Goal: Information Seeking & Learning: Learn about a topic

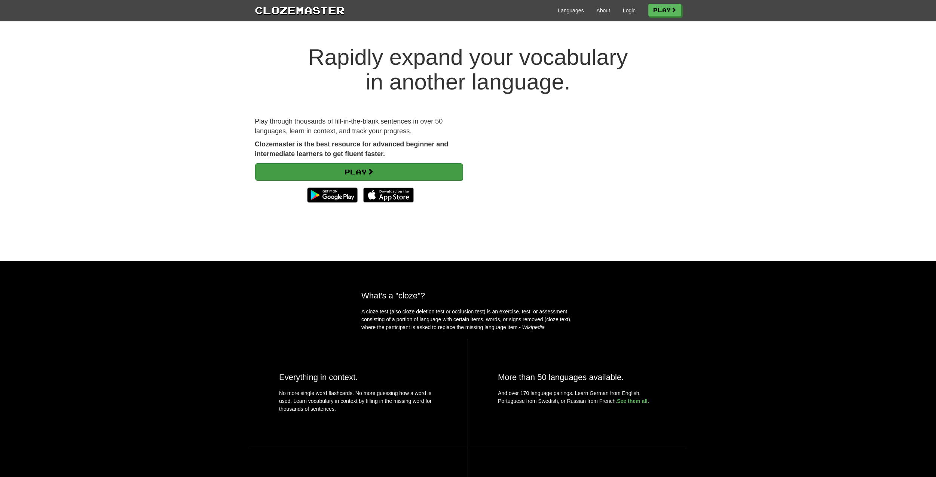
click at [353, 171] on link "Play" at bounding box center [359, 171] width 208 height 17
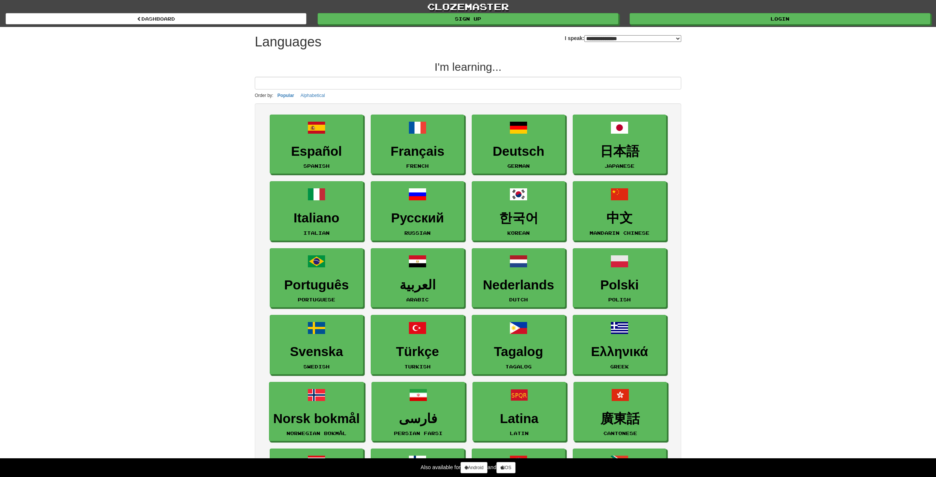
select select "*******"
click at [314, 156] on h3 "Español" at bounding box center [316, 151] width 85 height 15
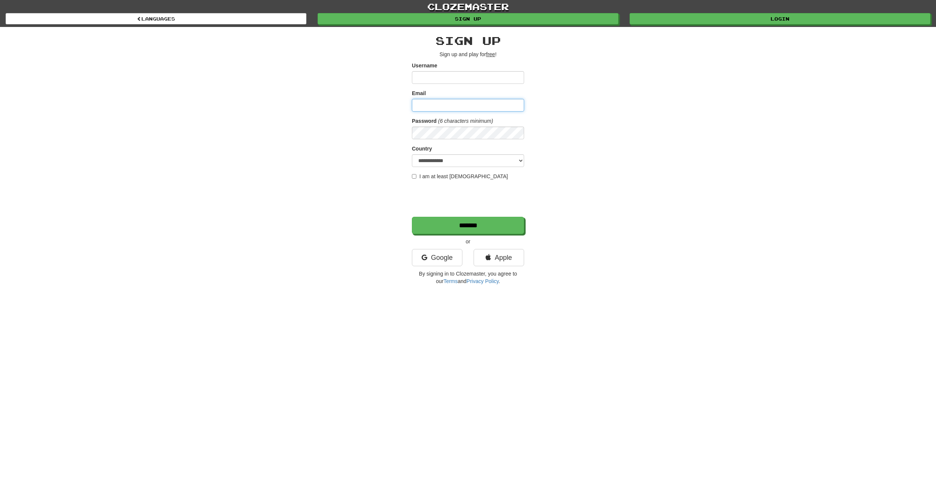
type input "**********"
click at [376, 228] on div "**********" at bounding box center [468, 158] width 438 height 262
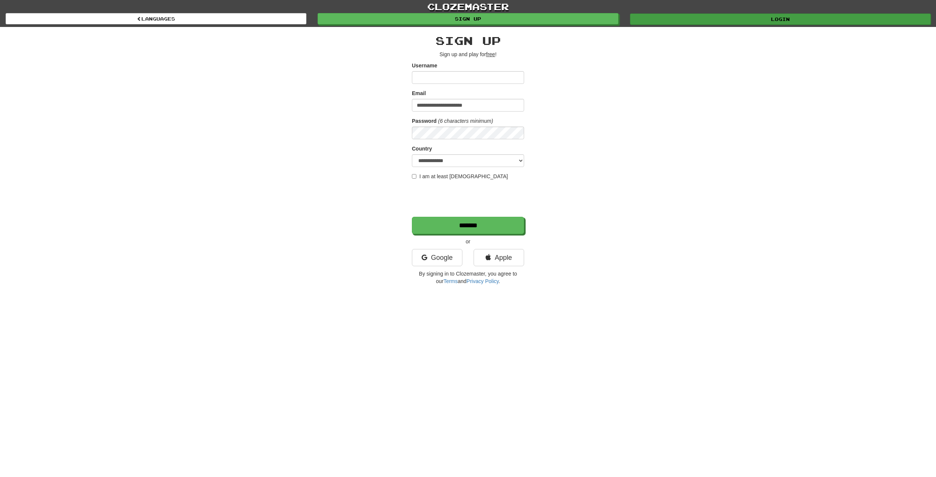
click at [738, 16] on link "Login" at bounding box center [780, 18] width 301 height 11
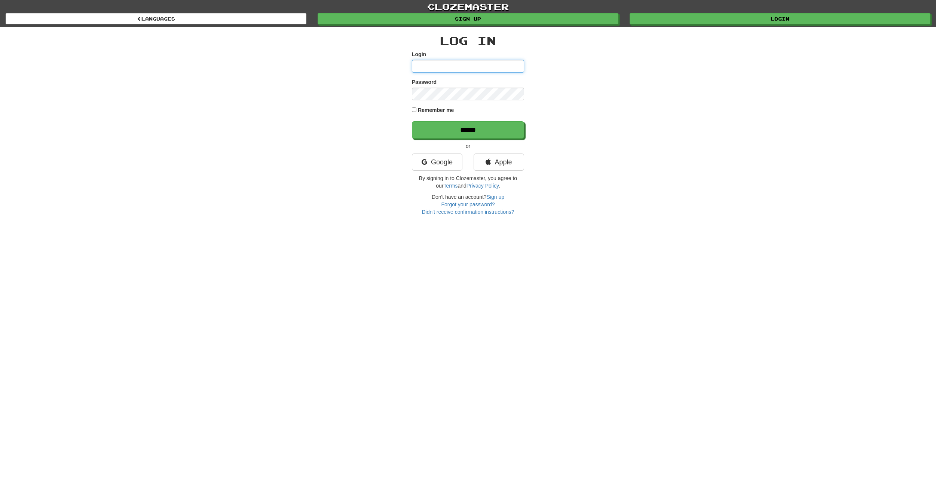
type input "**********"
click at [472, 131] on input "******" at bounding box center [468, 130] width 112 height 17
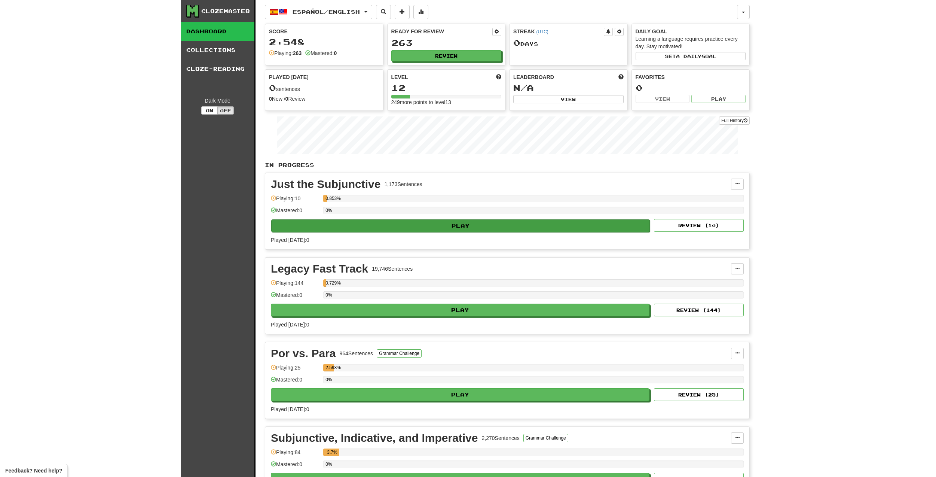
click at [452, 225] on button "Play" at bounding box center [460, 225] width 379 height 13
select select "**"
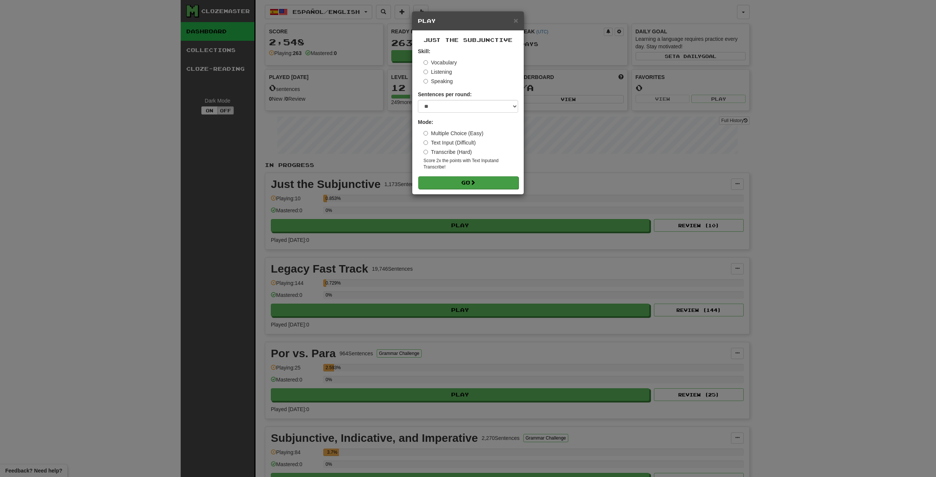
click at [461, 181] on button "Go" at bounding box center [468, 182] width 100 height 13
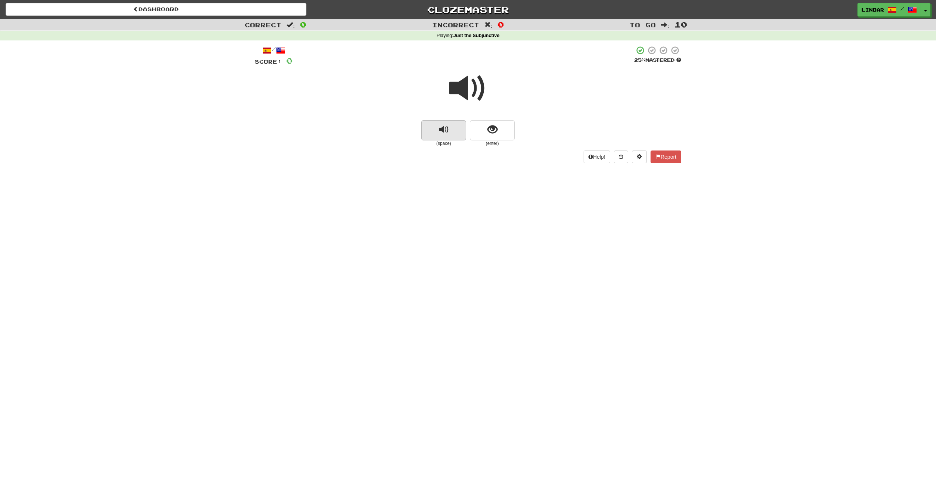
click at [443, 129] on span "replay audio" at bounding box center [444, 130] width 10 height 10
click at [493, 128] on span "show sentence" at bounding box center [493, 130] width 10 height 10
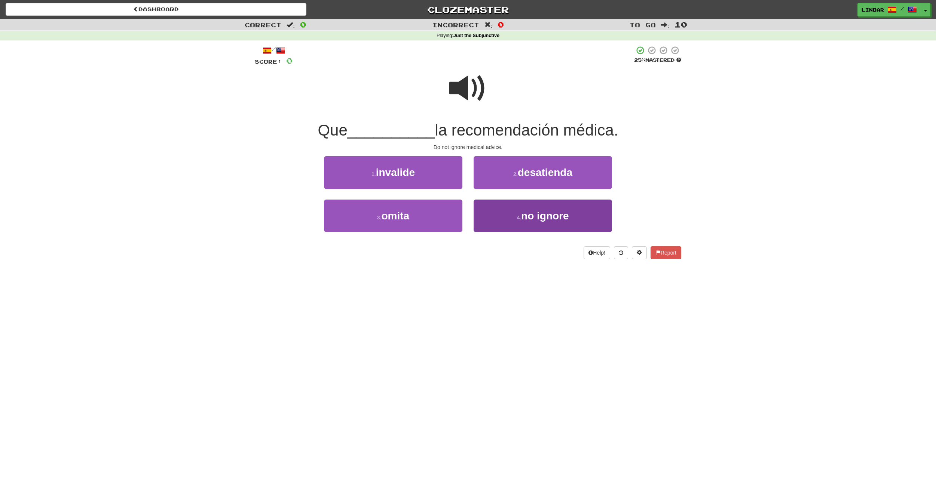
click at [542, 214] on span "no ignore" at bounding box center [545, 216] width 48 height 12
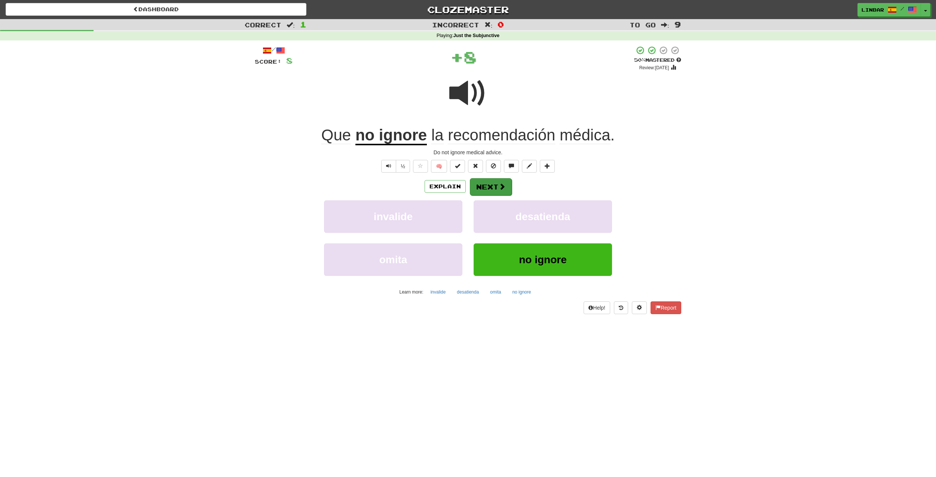
click at [482, 183] on button "Next" at bounding box center [491, 186] width 42 height 17
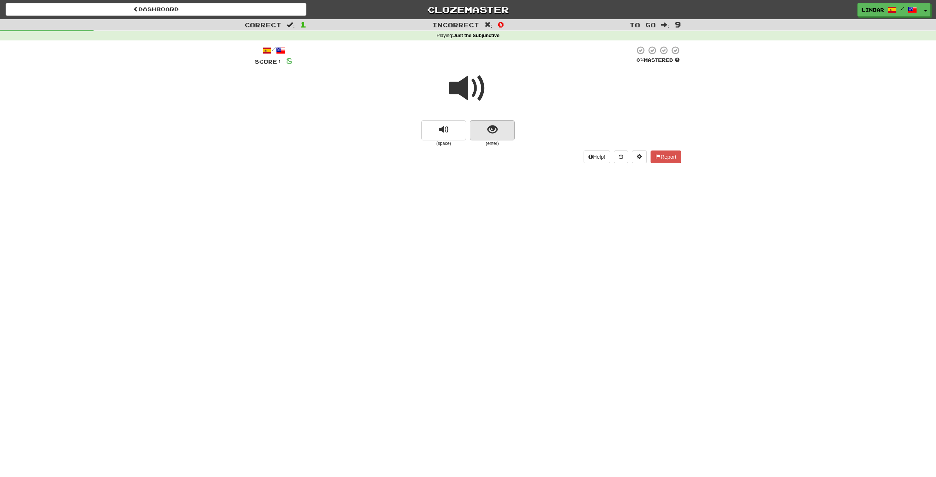
click at [491, 127] on span "show sentence" at bounding box center [493, 130] width 10 height 10
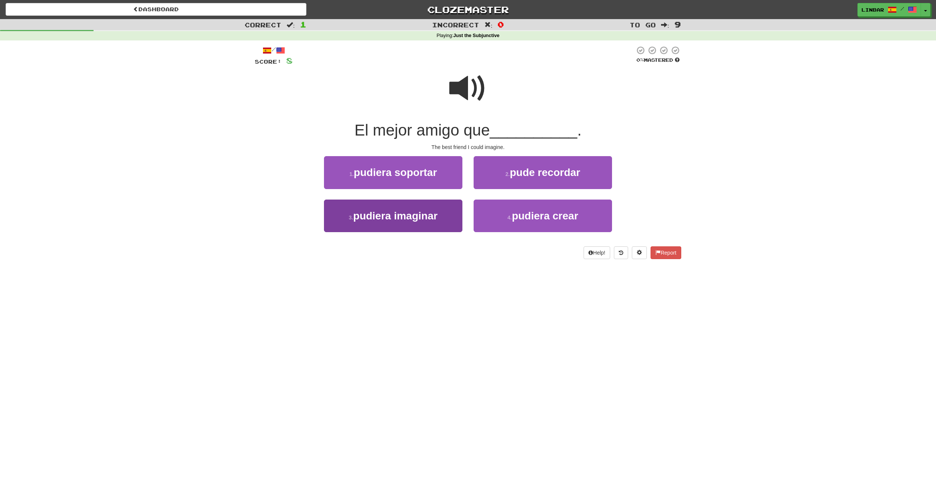
click at [405, 213] on span "pudiera imaginar" at bounding box center [395, 216] width 85 height 12
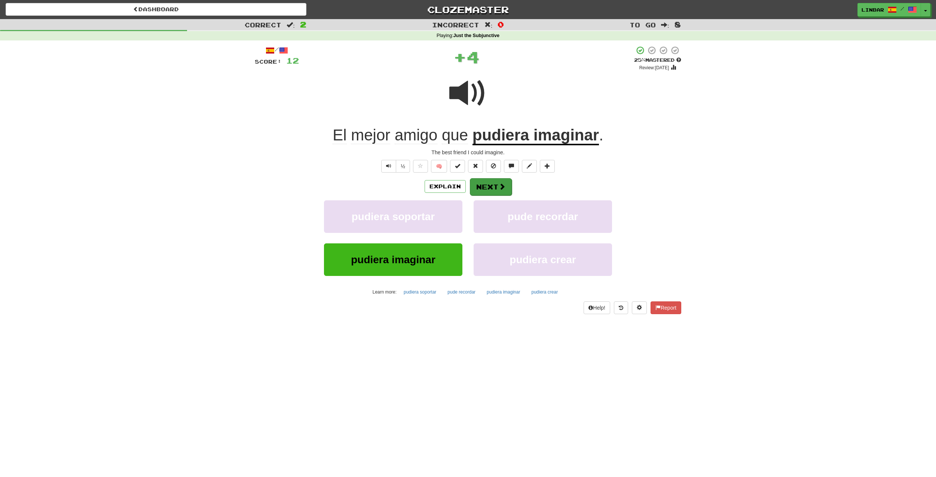
click at [495, 185] on button "Next" at bounding box center [491, 186] width 42 height 17
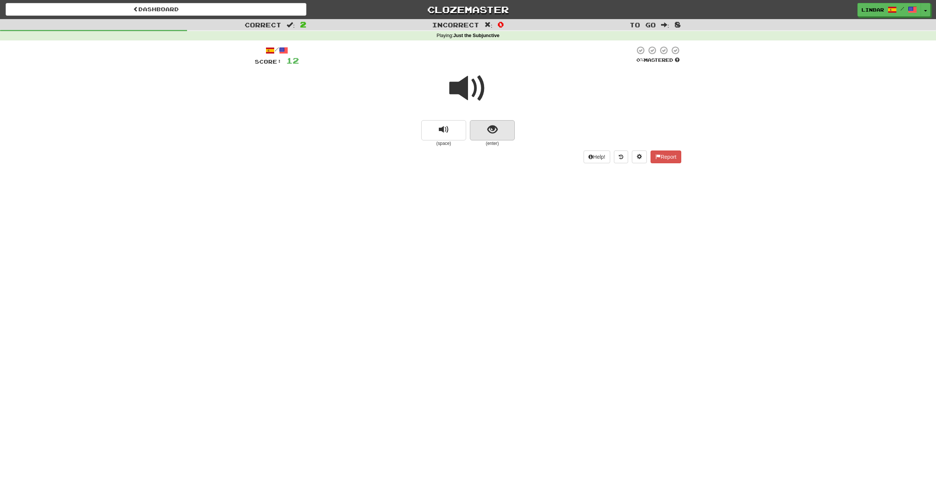
click at [494, 128] on span "show sentence" at bounding box center [493, 130] width 10 height 10
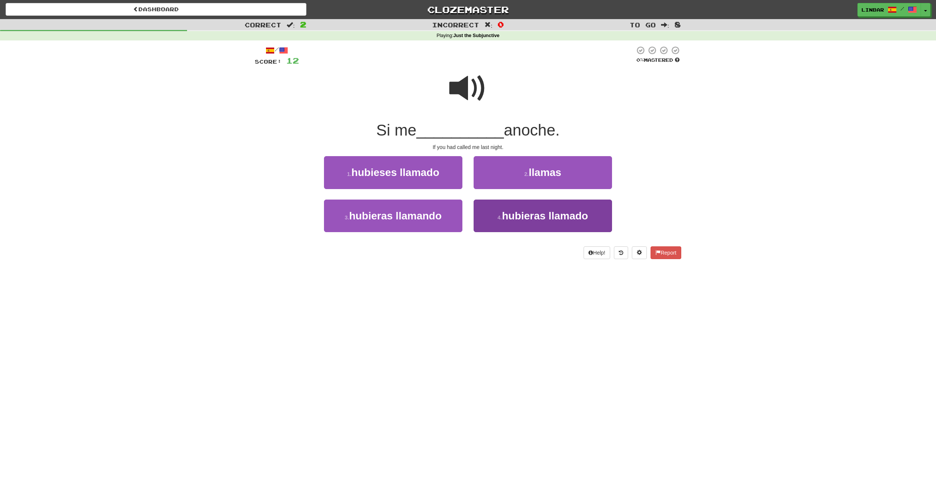
click at [533, 215] on span "hubieras llamado" at bounding box center [545, 216] width 86 height 12
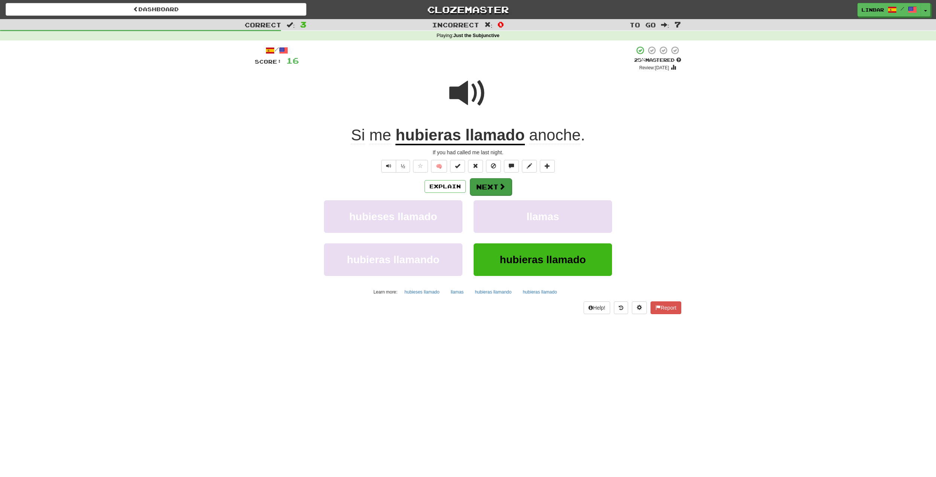
click at [496, 187] on button "Next" at bounding box center [491, 186] width 42 height 17
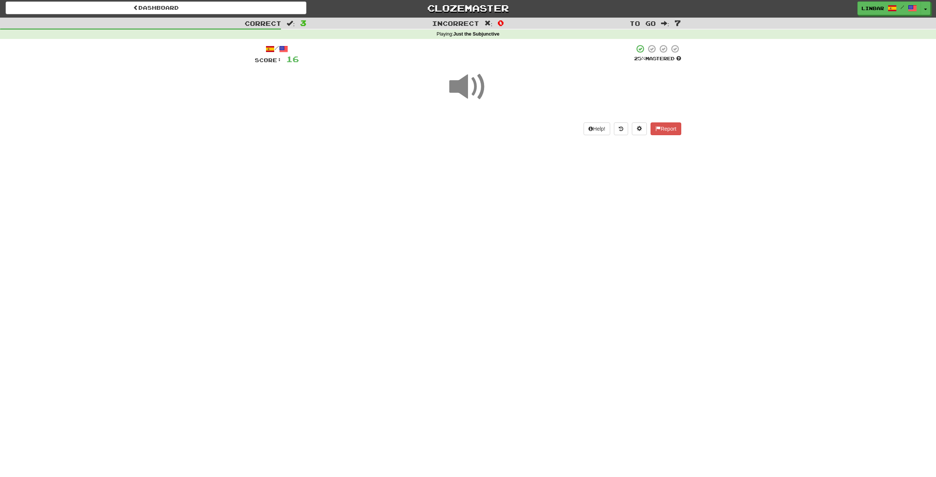
scroll to position [3, 0]
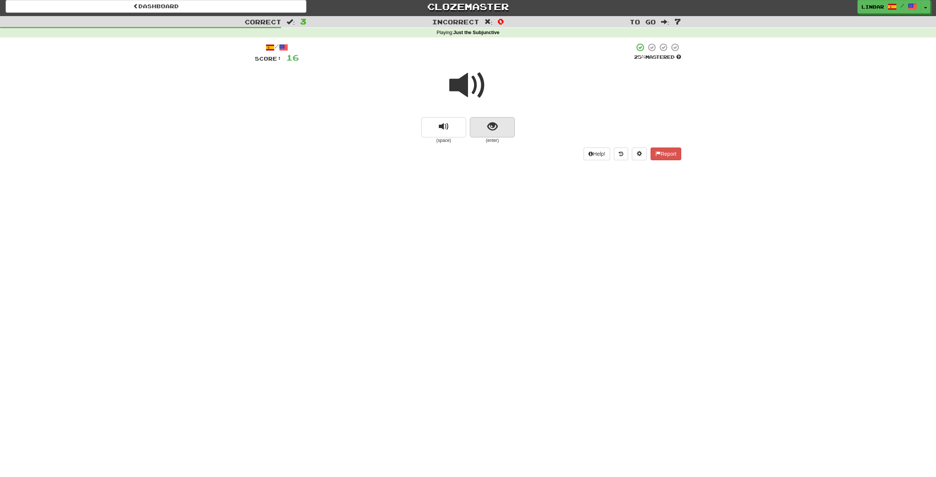
click at [496, 127] on span "show sentence" at bounding box center [493, 127] width 10 height 10
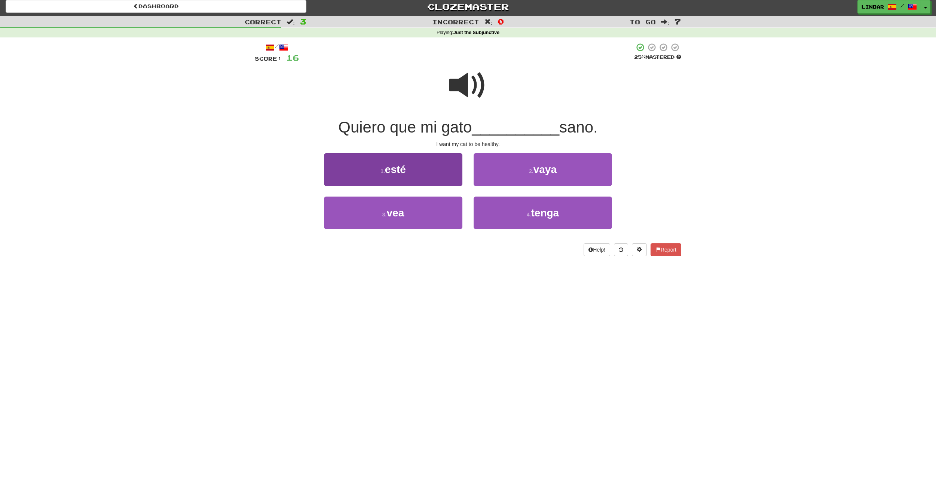
click at [421, 171] on button "1 . esté" at bounding box center [393, 169] width 138 height 33
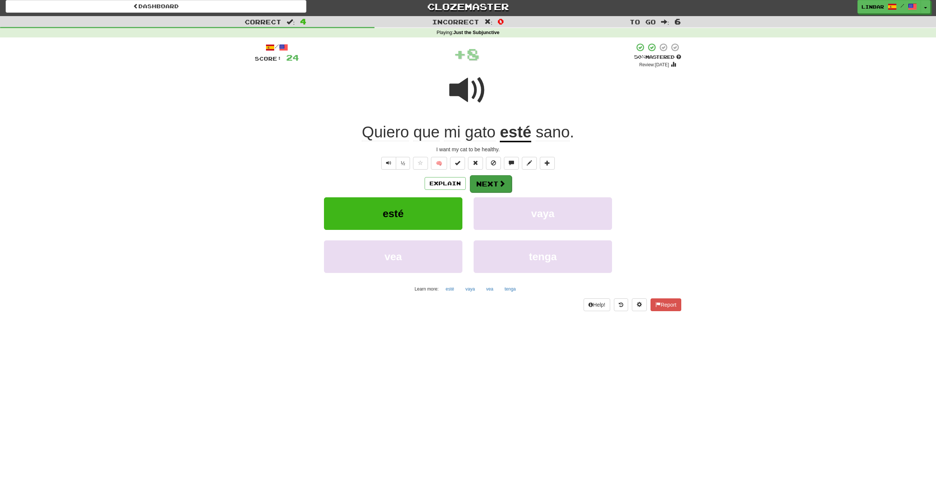
click at [496, 182] on button "Next" at bounding box center [491, 183] width 42 height 17
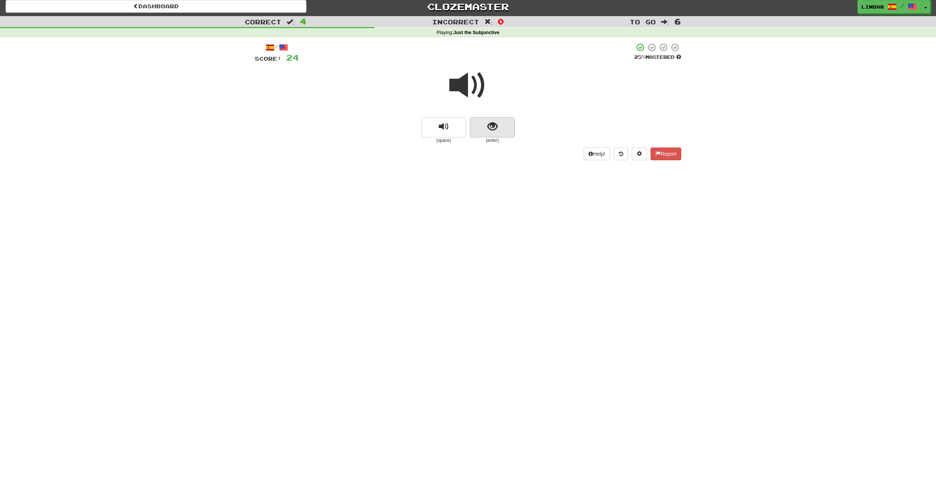
click at [494, 128] on span "show sentence" at bounding box center [493, 127] width 10 height 10
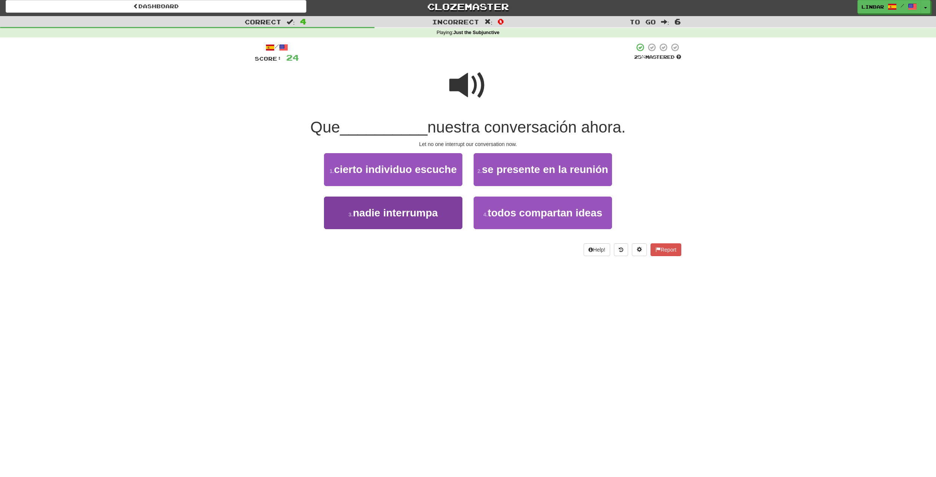
click at [429, 212] on span "nadie interrumpa" at bounding box center [395, 213] width 85 height 12
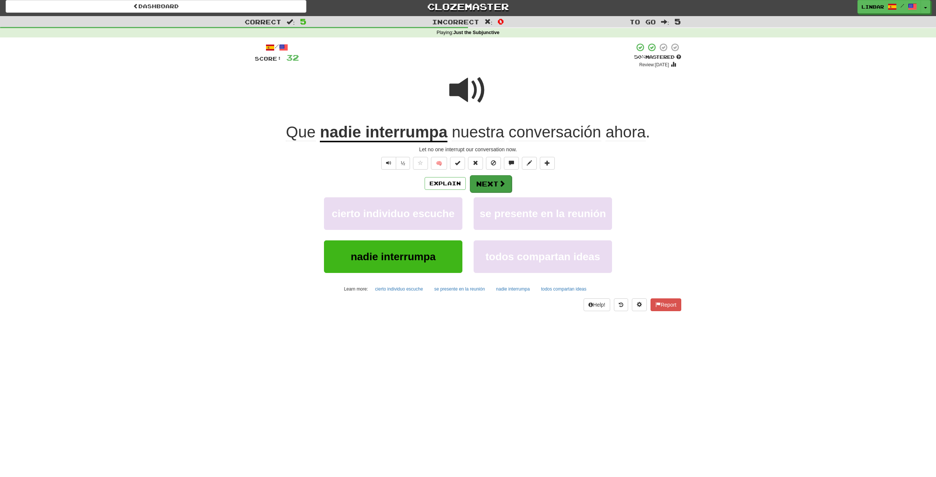
click at [493, 185] on button "Next" at bounding box center [491, 183] width 42 height 17
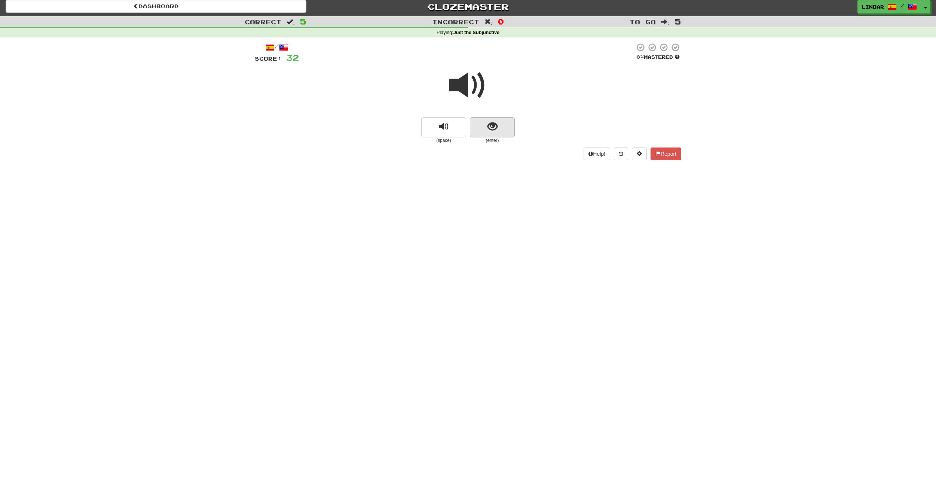
click at [496, 128] on span "show sentence" at bounding box center [493, 127] width 10 height 10
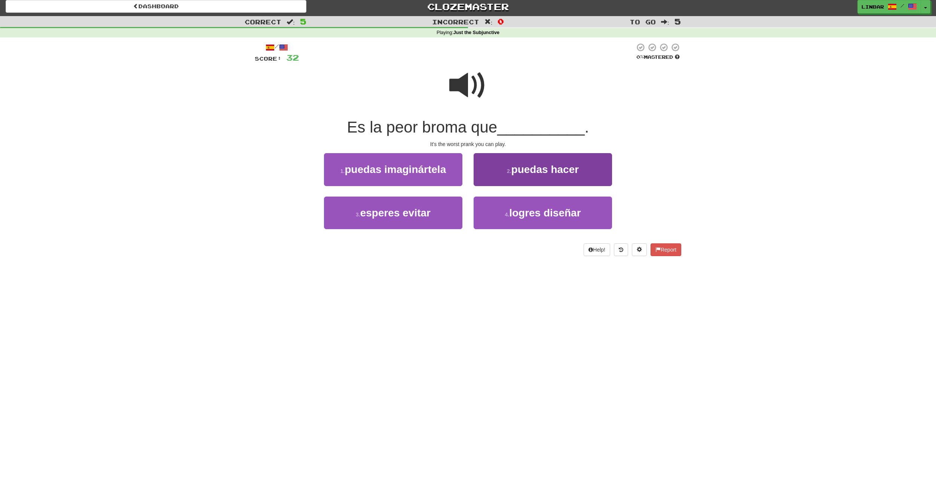
click at [530, 171] on span "puedas hacer" at bounding box center [546, 170] width 68 height 12
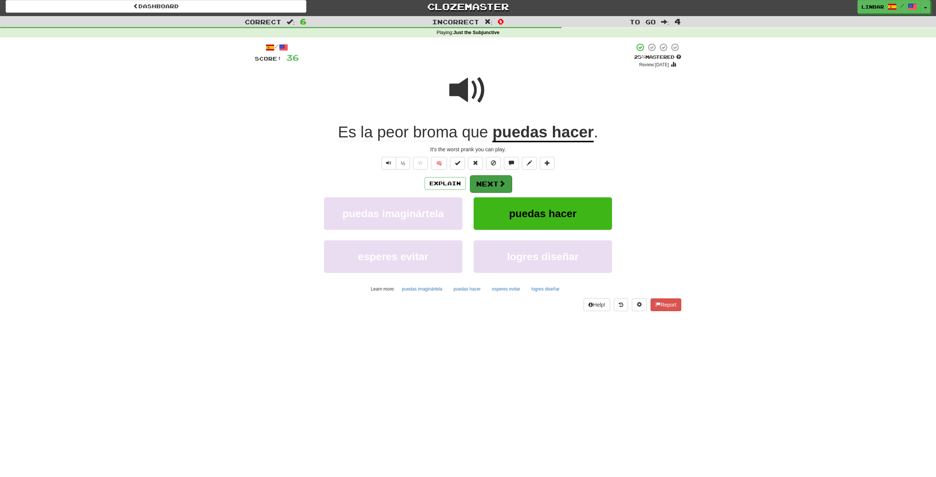
click at [491, 182] on button "Next" at bounding box center [491, 183] width 42 height 17
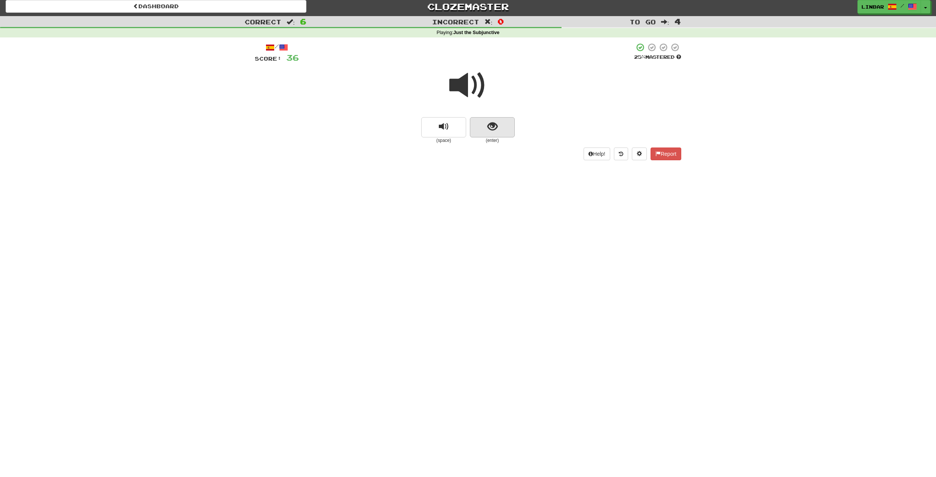
click at [492, 126] on span "show sentence" at bounding box center [493, 127] width 10 height 10
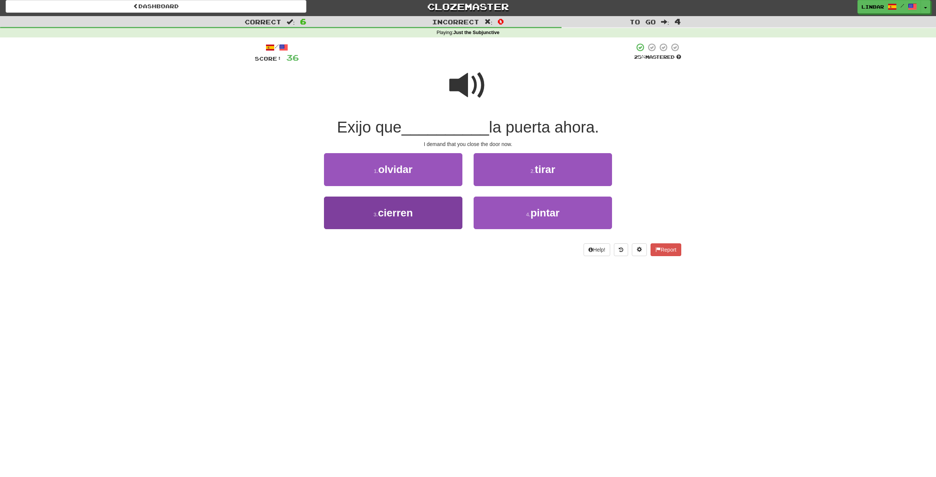
click at [427, 211] on button "3 . cierren" at bounding box center [393, 212] width 138 height 33
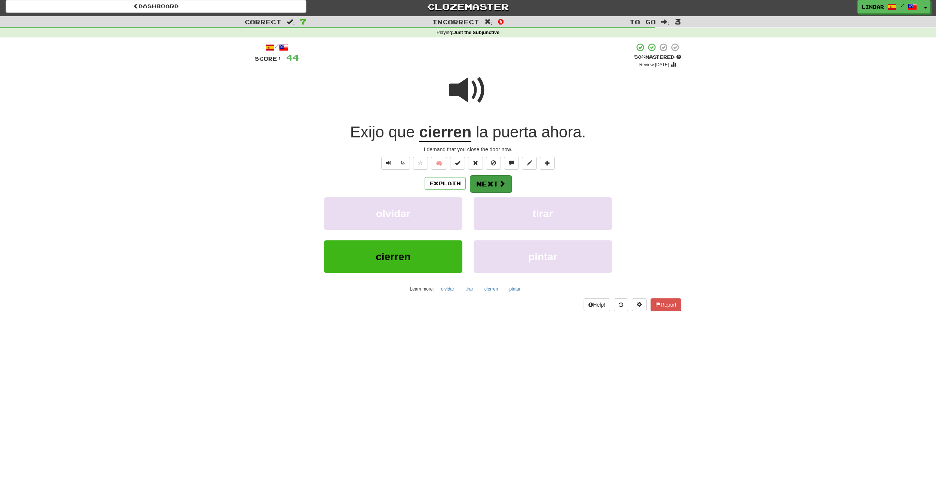
click at [493, 183] on button "Next" at bounding box center [491, 183] width 42 height 17
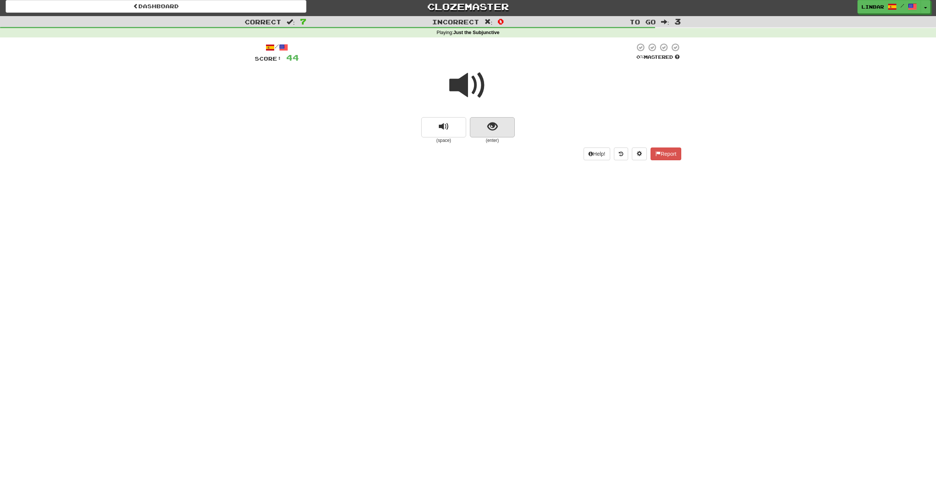
click at [496, 125] on span "show sentence" at bounding box center [493, 127] width 10 height 10
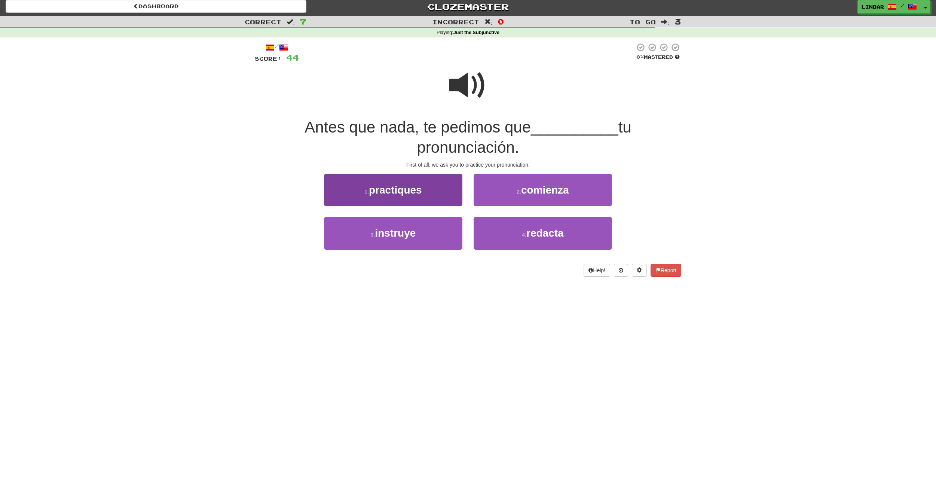
click at [412, 184] on span "practiques" at bounding box center [395, 190] width 53 height 12
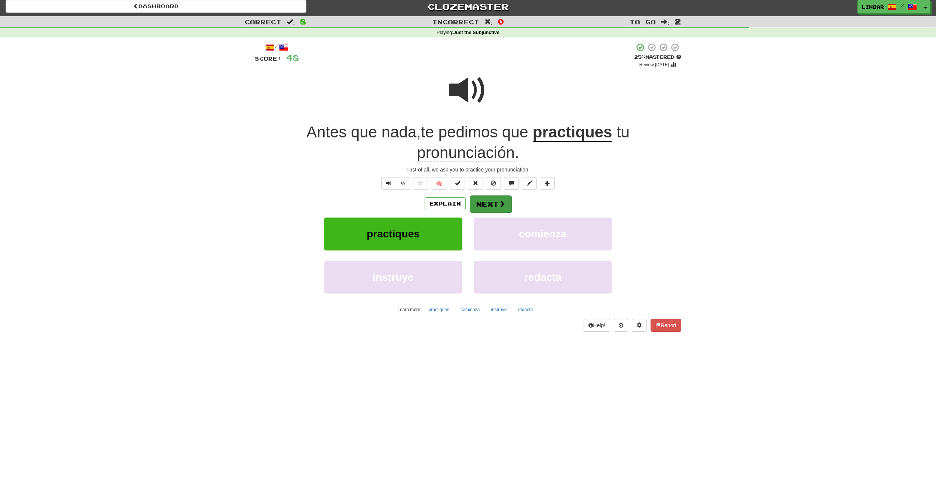
click at [499, 201] on span at bounding box center [502, 203] width 7 height 7
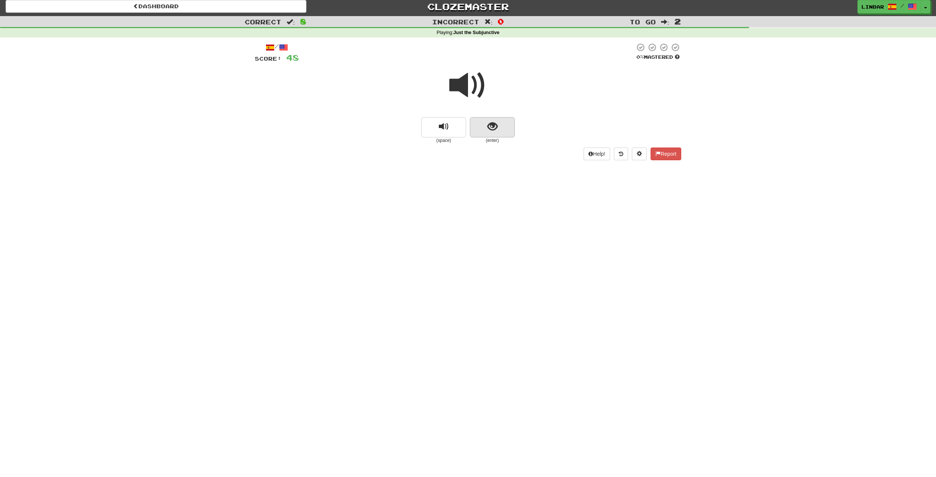
click at [491, 125] on span "show sentence" at bounding box center [493, 127] width 10 height 10
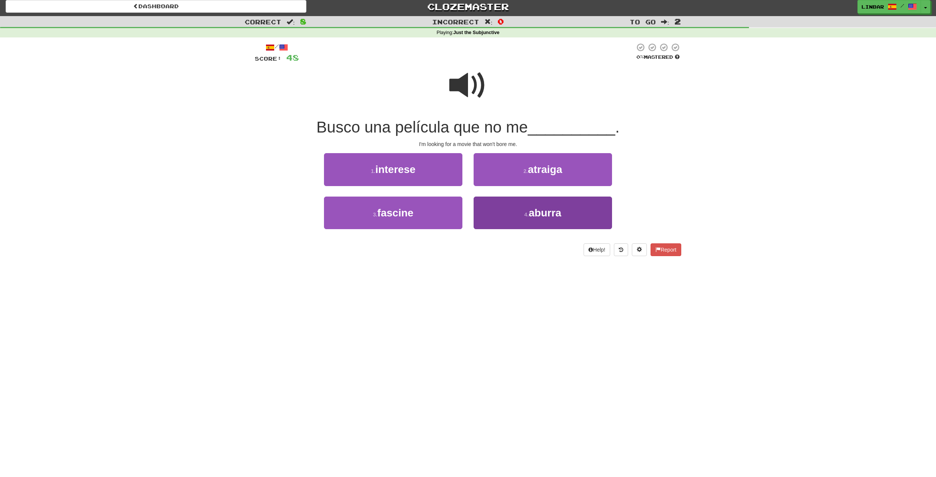
click at [501, 202] on button "4 . [GEOGRAPHIC_DATA]" at bounding box center [543, 212] width 138 height 33
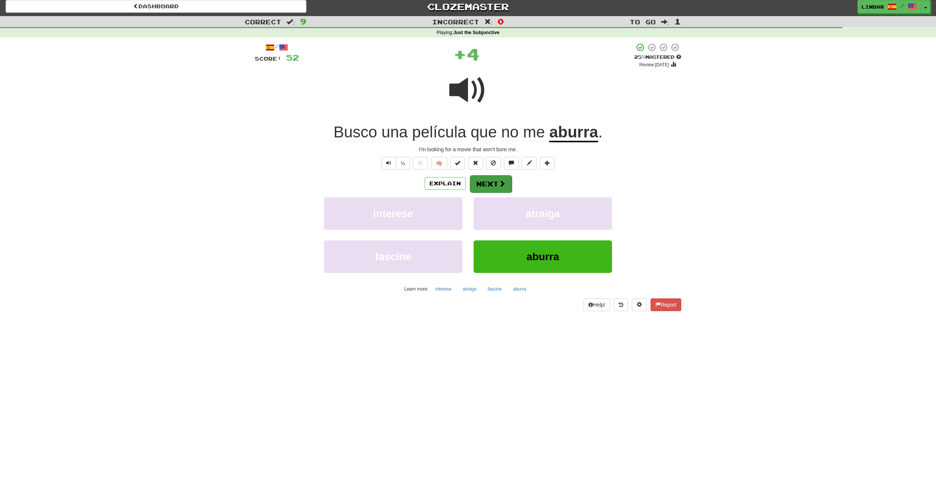
click at [494, 180] on button "Next" at bounding box center [491, 183] width 42 height 17
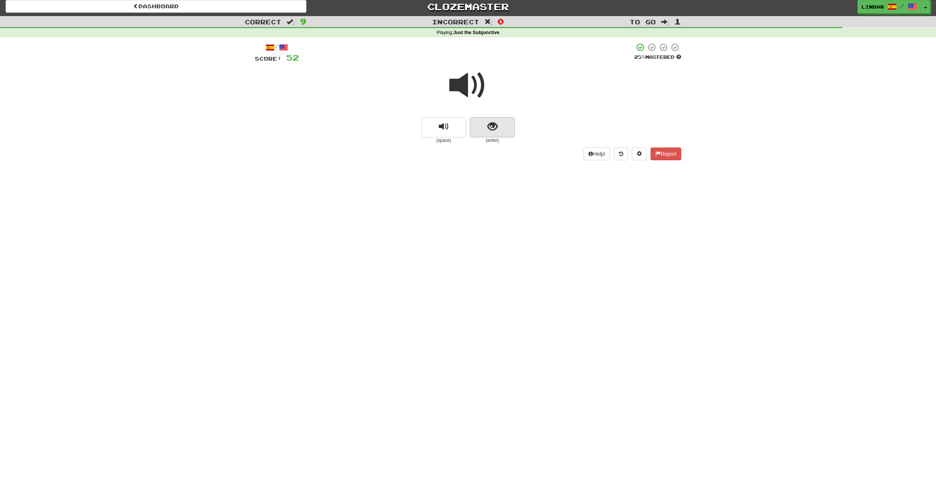
click at [493, 127] on span "show sentence" at bounding box center [493, 127] width 10 height 10
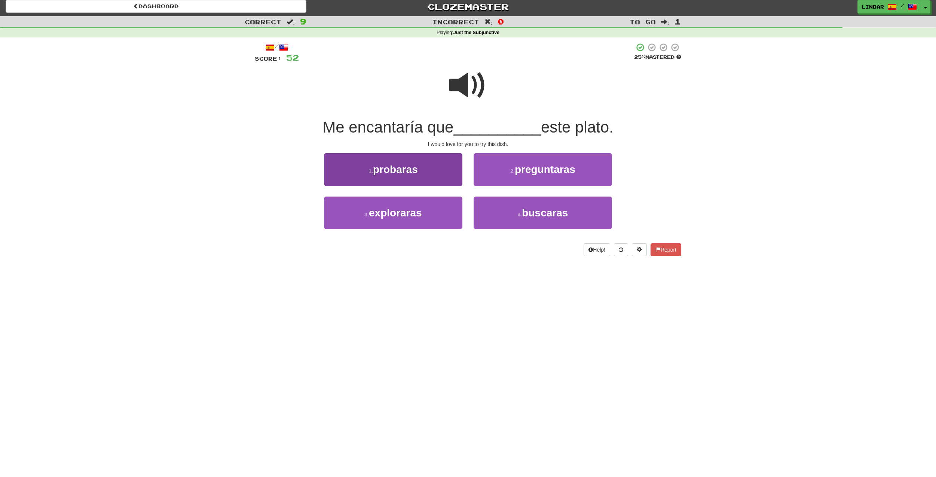
click at [435, 164] on button "1 . [GEOGRAPHIC_DATA]" at bounding box center [393, 169] width 138 height 33
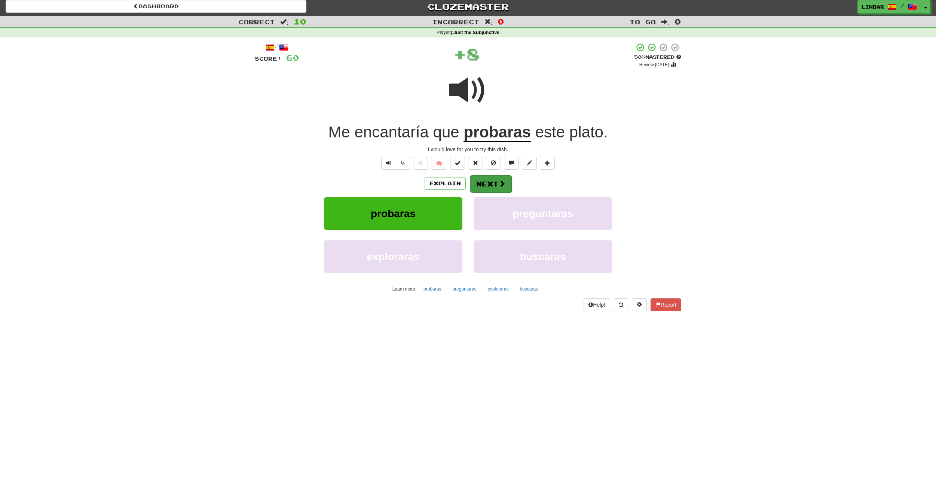
click at [491, 183] on button "Next" at bounding box center [491, 183] width 42 height 17
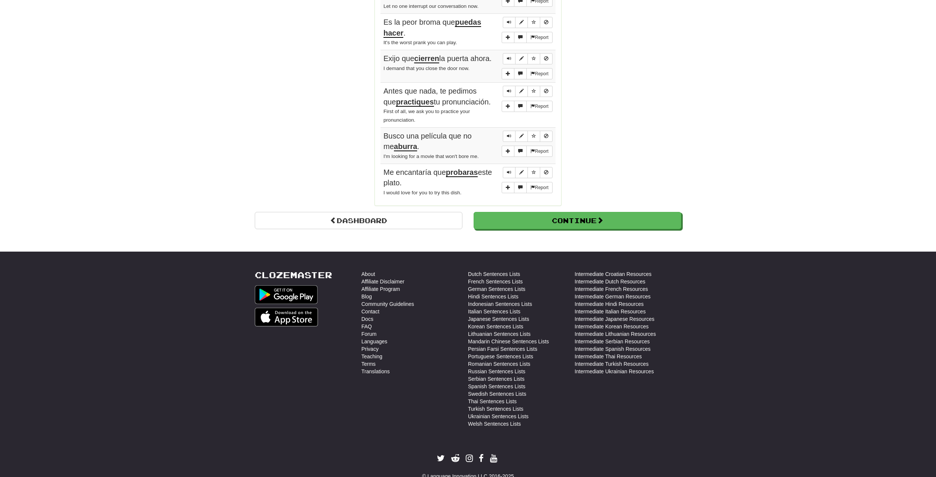
scroll to position [555, 0]
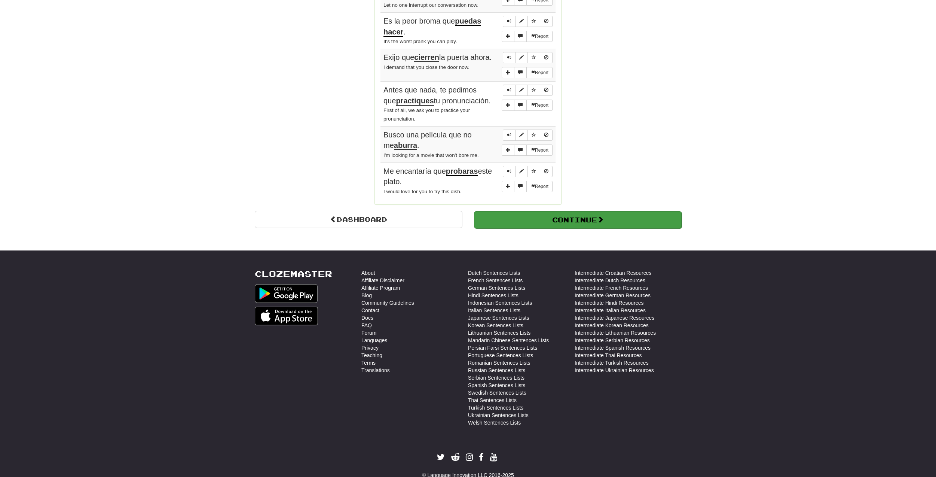
click at [561, 211] on button "Continue" at bounding box center [578, 219] width 208 height 17
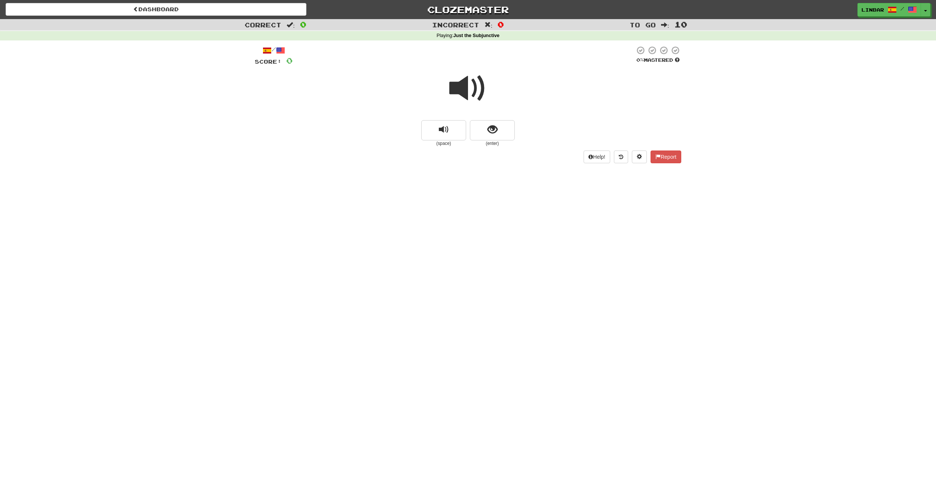
scroll to position [0, 0]
click at [495, 127] on span "show sentence" at bounding box center [493, 130] width 10 height 10
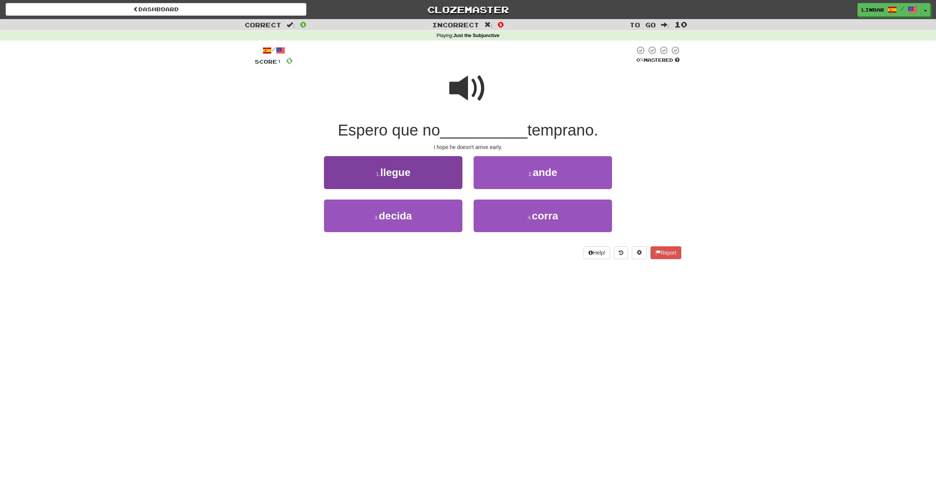
scroll to position [0, 0]
click at [421, 170] on button "1 . llegue" at bounding box center [393, 172] width 138 height 33
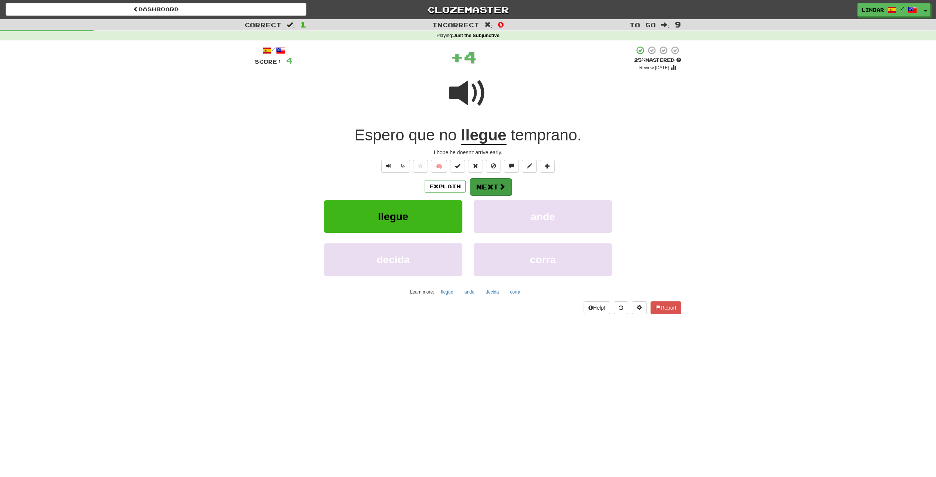
scroll to position [1, 0]
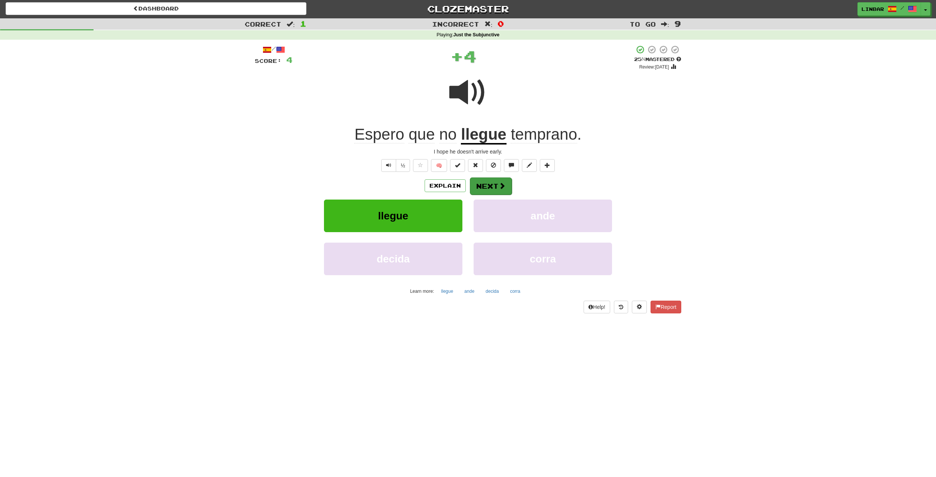
click at [497, 185] on button "Next" at bounding box center [491, 185] width 42 height 17
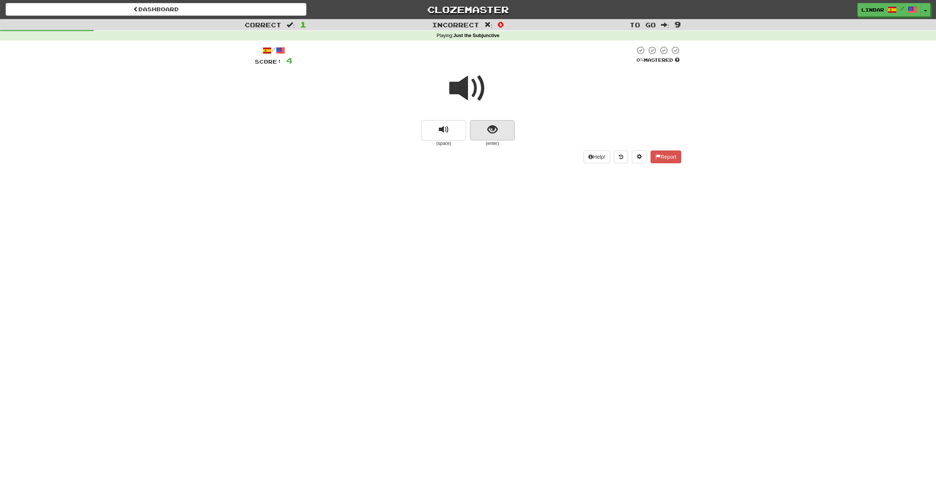
scroll to position [0, 0]
click at [493, 125] on span "show sentence" at bounding box center [493, 129] width 10 height 10
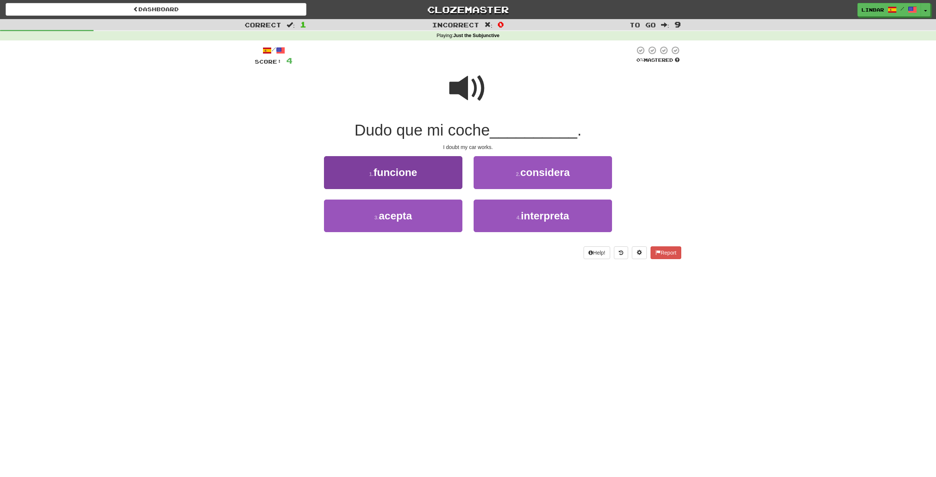
click at [441, 171] on button "1 . funcione" at bounding box center [393, 172] width 138 height 33
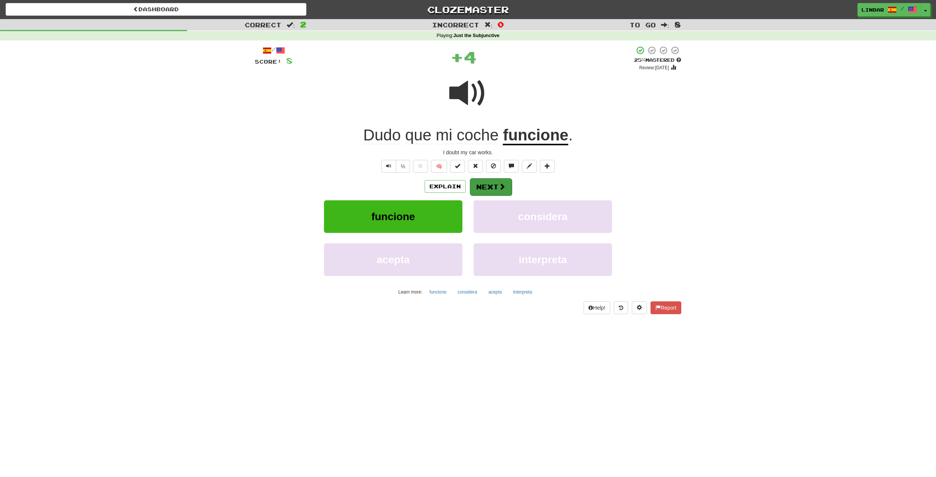
click at [492, 184] on button "Next" at bounding box center [491, 186] width 42 height 17
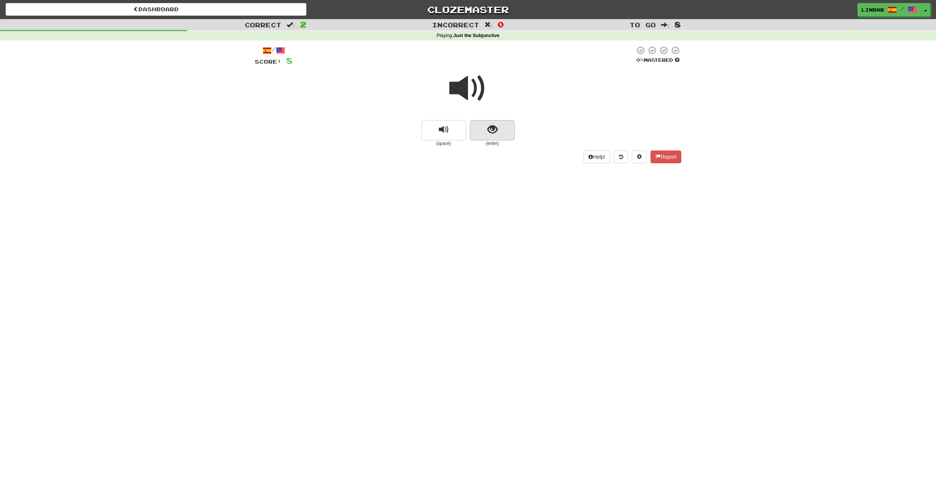
scroll to position [0, 0]
click at [494, 126] on span "show sentence" at bounding box center [493, 129] width 10 height 10
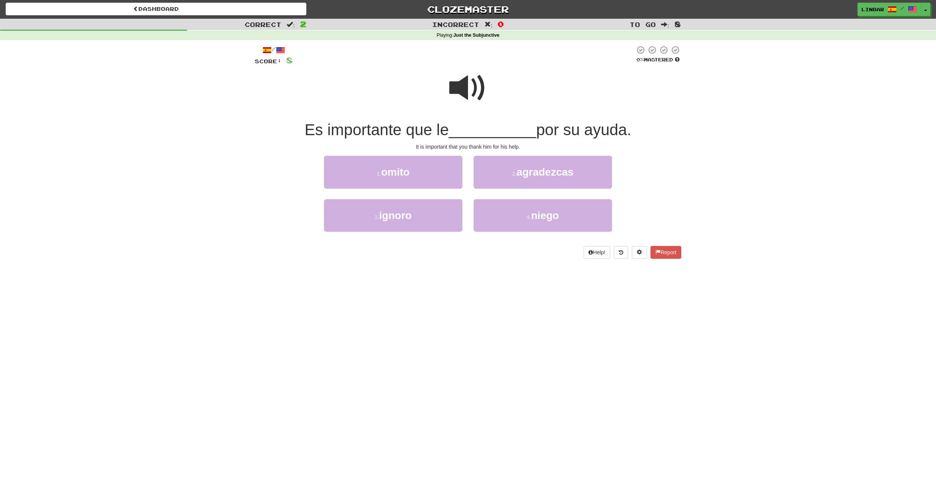
scroll to position [0, 0]
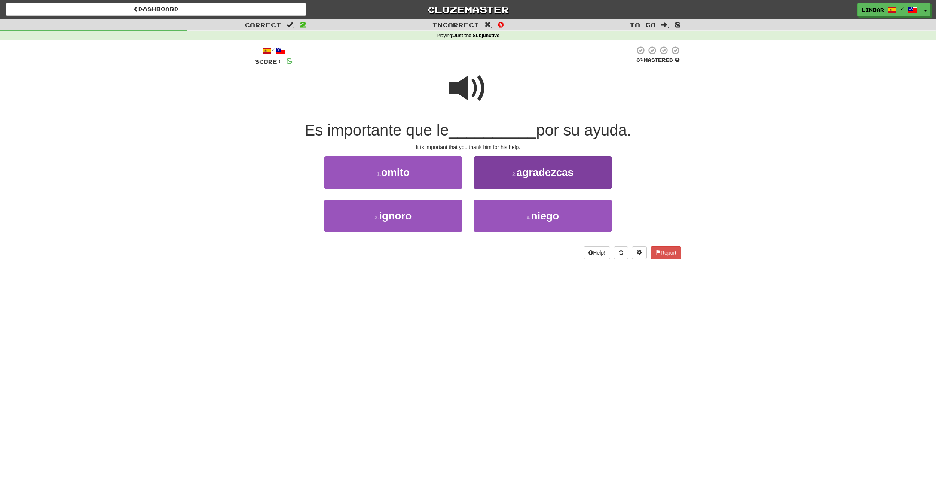
click at [523, 171] on span "agradezcas" at bounding box center [545, 173] width 57 height 12
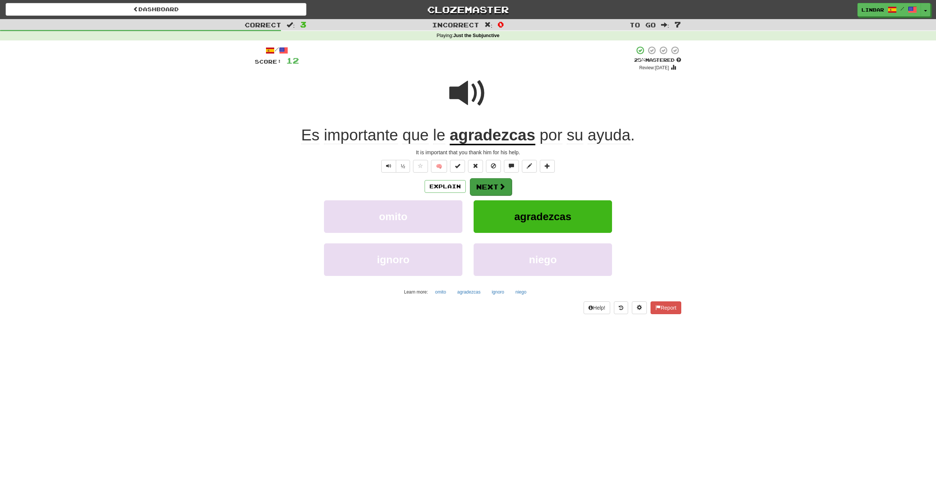
click at [491, 180] on button "Next" at bounding box center [491, 186] width 42 height 17
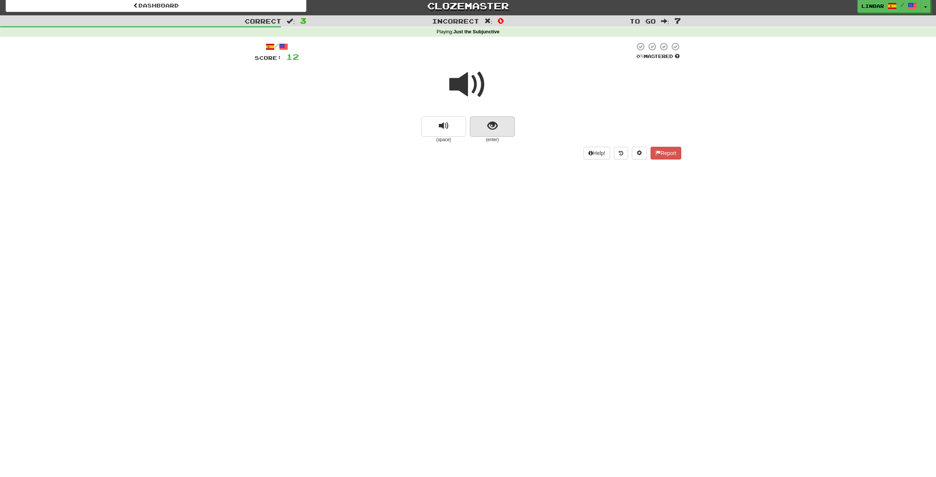
click at [496, 128] on span "show sentence" at bounding box center [493, 126] width 10 height 10
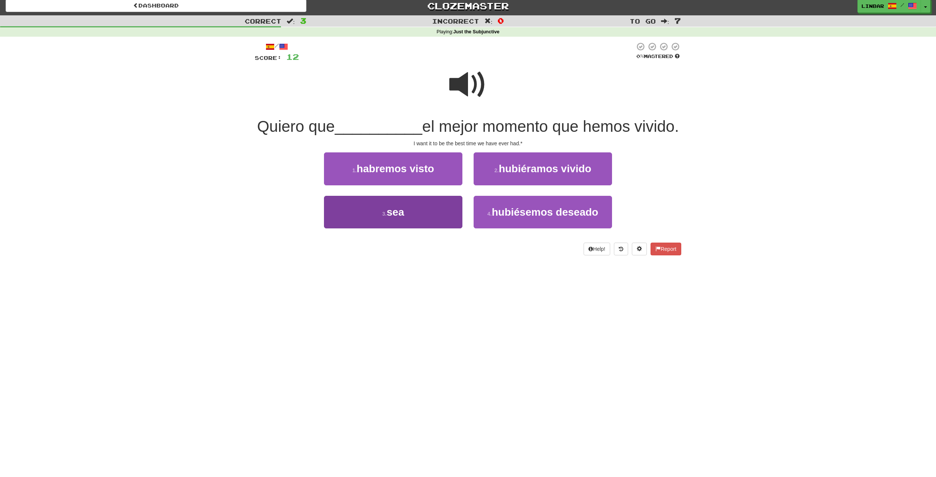
scroll to position [4, 0]
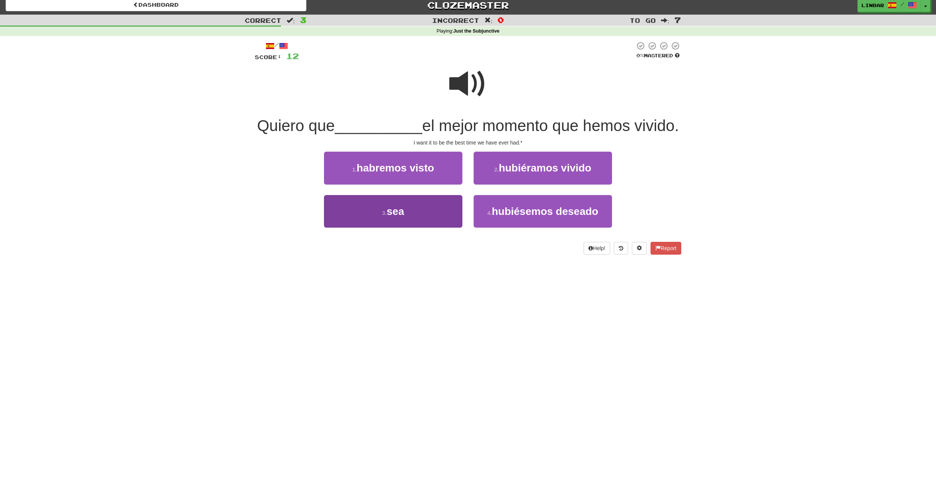
click at [426, 212] on button "3 . sea" at bounding box center [393, 211] width 138 height 33
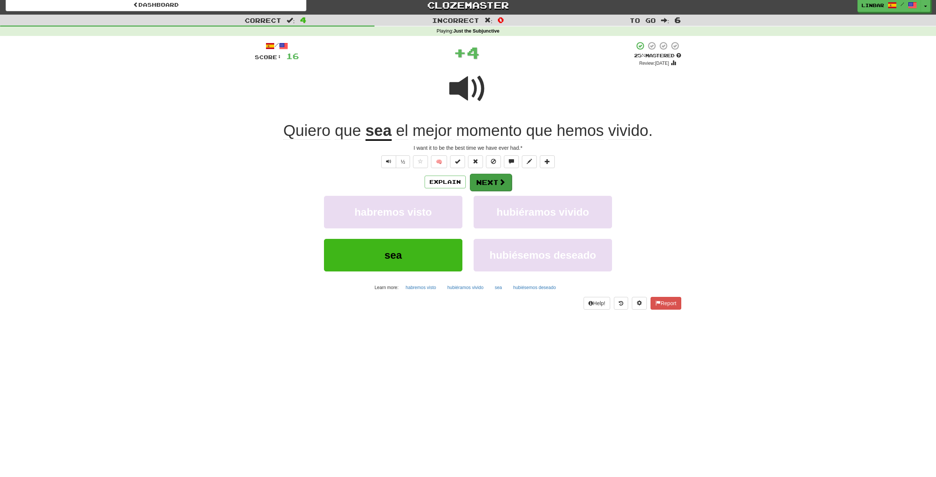
scroll to position [5, 0]
click at [488, 179] on button "Next" at bounding box center [491, 181] width 42 height 17
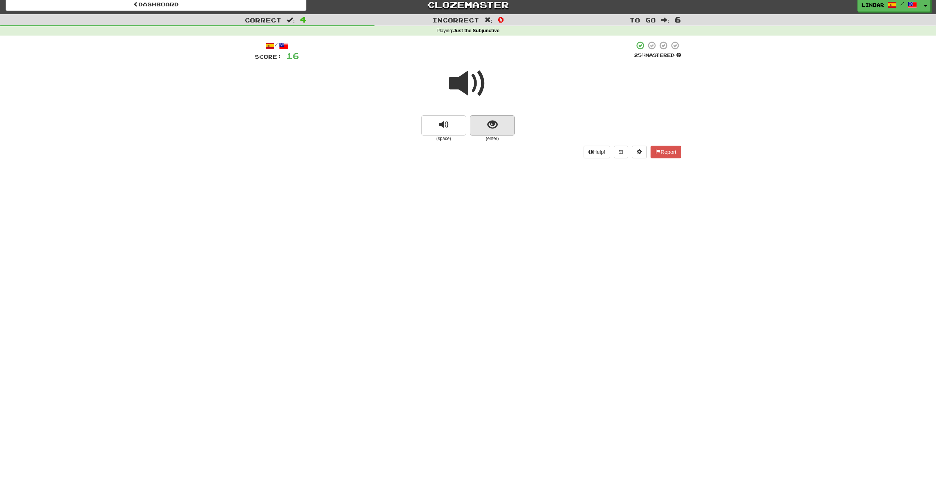
click at [494, 120] on span "show sentence" at bounding box center [493, 125] width 10 height 10
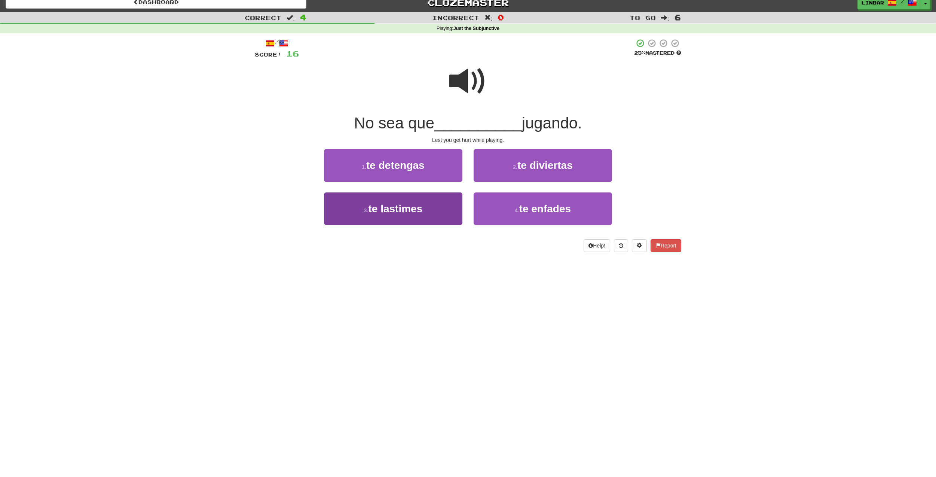
scroll to position [8, 0]
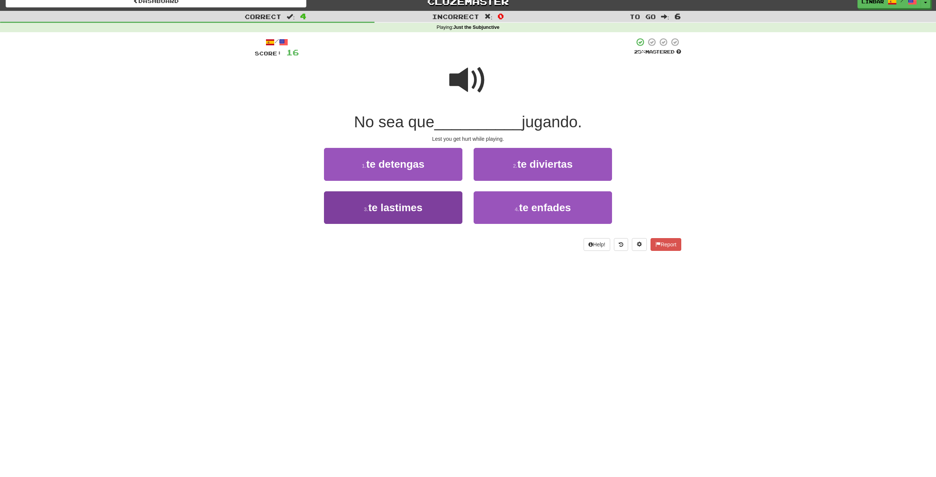
click at [423, 207] on span "te lastimes" at bounding box center [395, 208] width 54 height 12
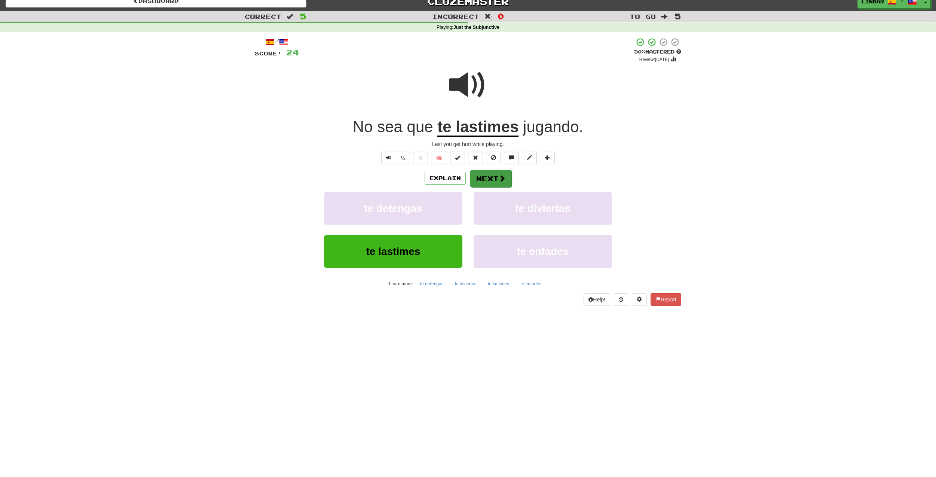
click at [479, 178] on button "Next" at bounding box center [491, 178] width 42 height 17
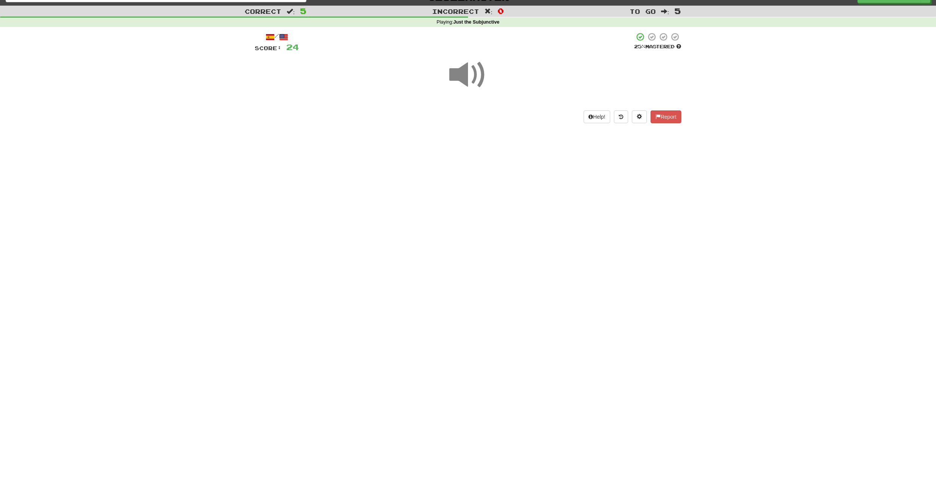
scroll to position [18, 0]
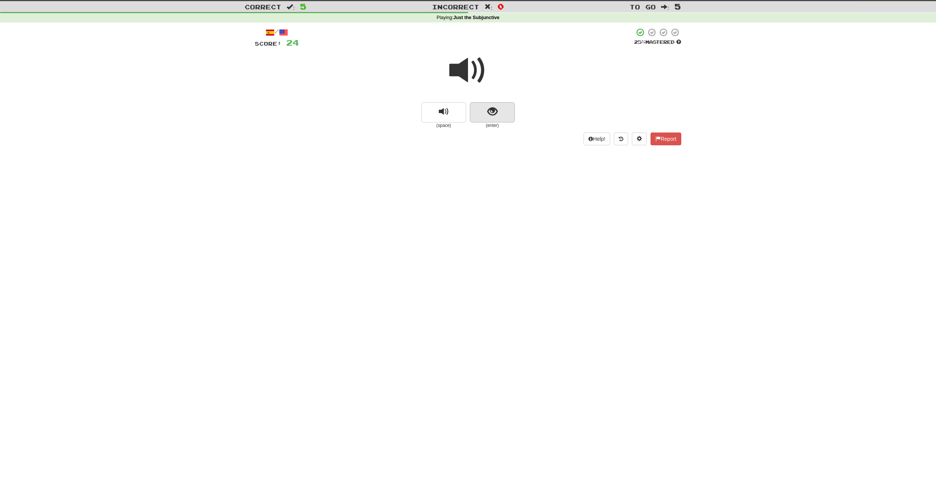
click at [496, 108] on span "show sentence" at bounding box center [493, 112] width 10 height 10
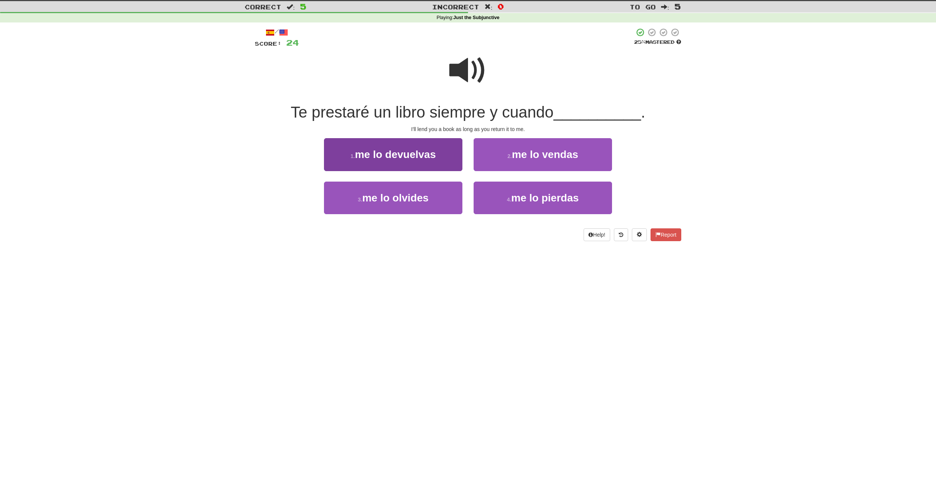
click at [429, 158] on span "me lo devuelvas" at bounding box center [395, 155] width 81 height 12
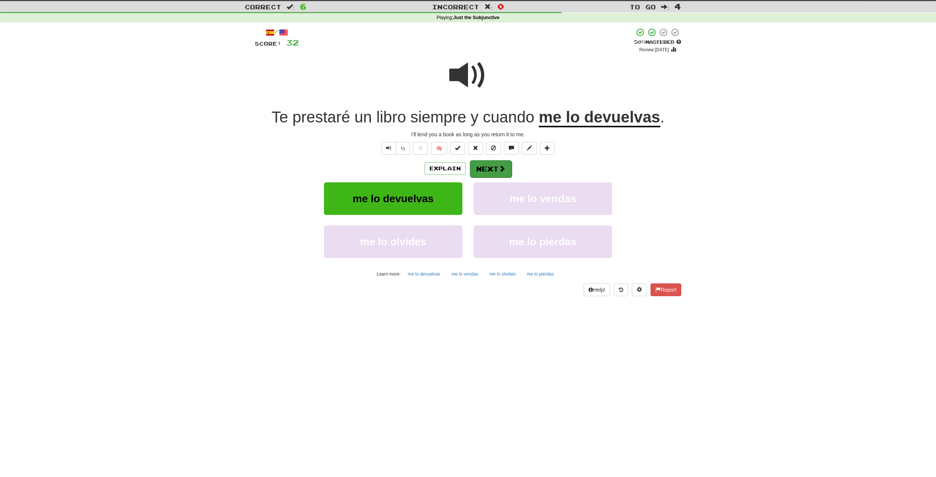
click at [492, 165] on button "Next" at bounding box center [491, 168] width 42 height 17
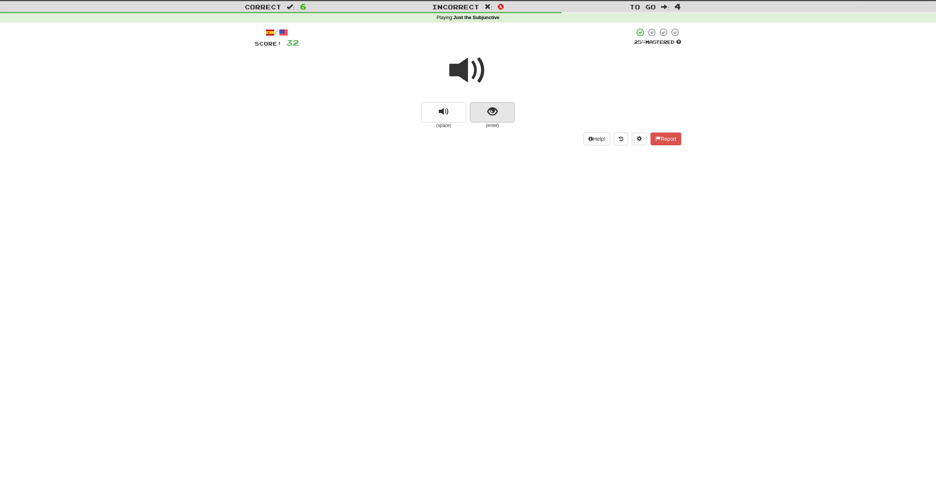
click at [494, 110] on span "show sentence" at bounding box center [493, 112] width 10 height 10
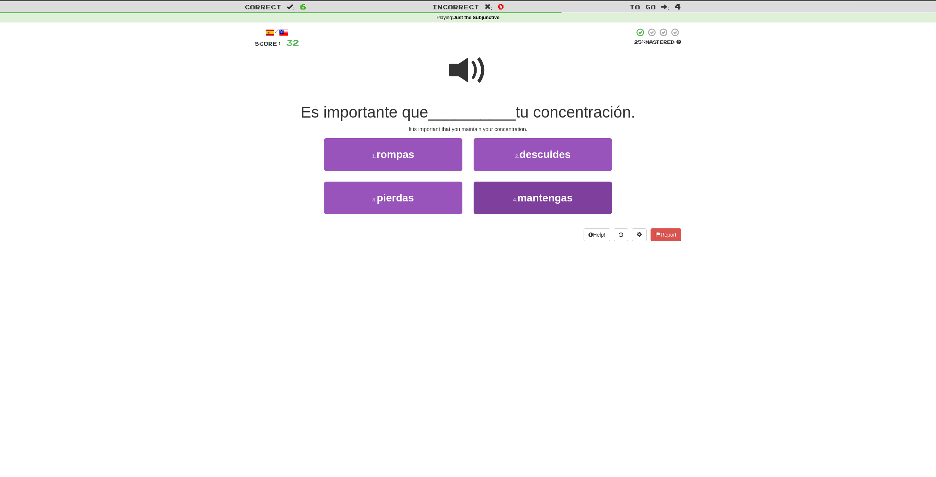
click at [543, 192] on span "mantengas" at bounding box center [545, 198] width 55 height 12
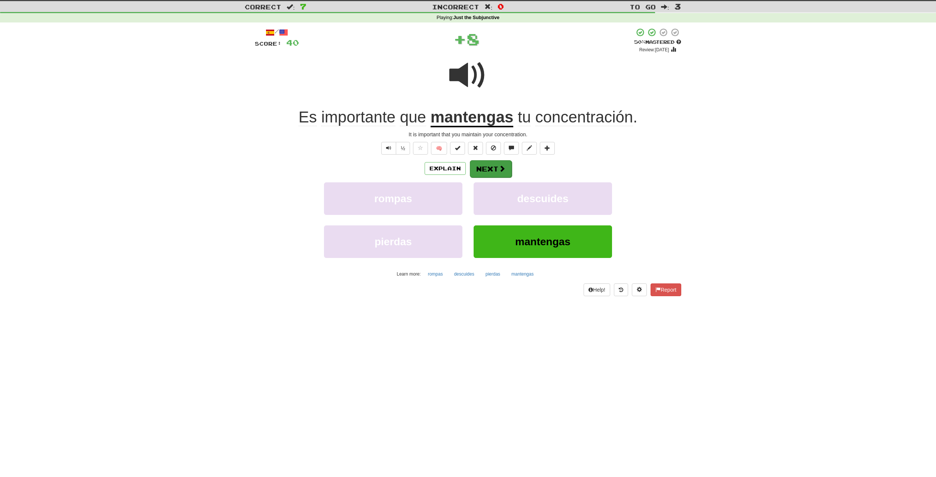
click at [490, 165] on button "Next" at bounding box center [491, 168] width 42 height 17
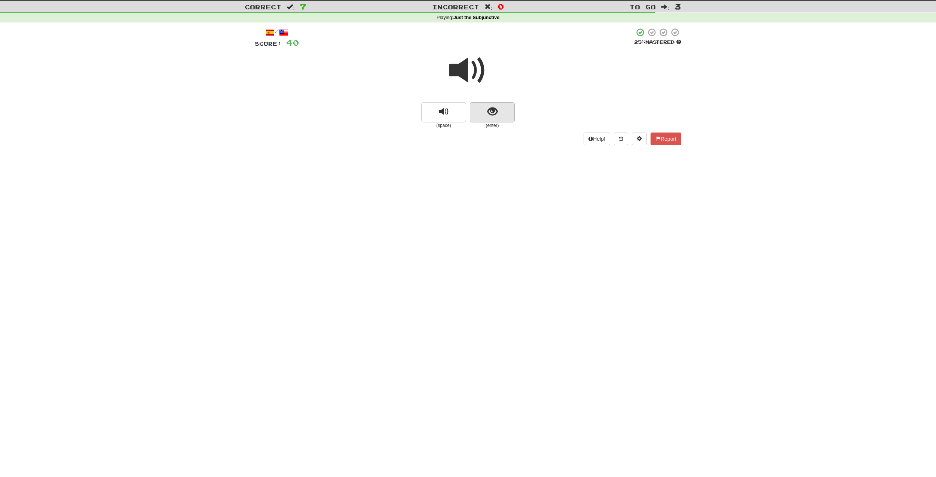
click at [491, 107] on span "show sentence" at bounding box center [493, 112] width 10 height 10
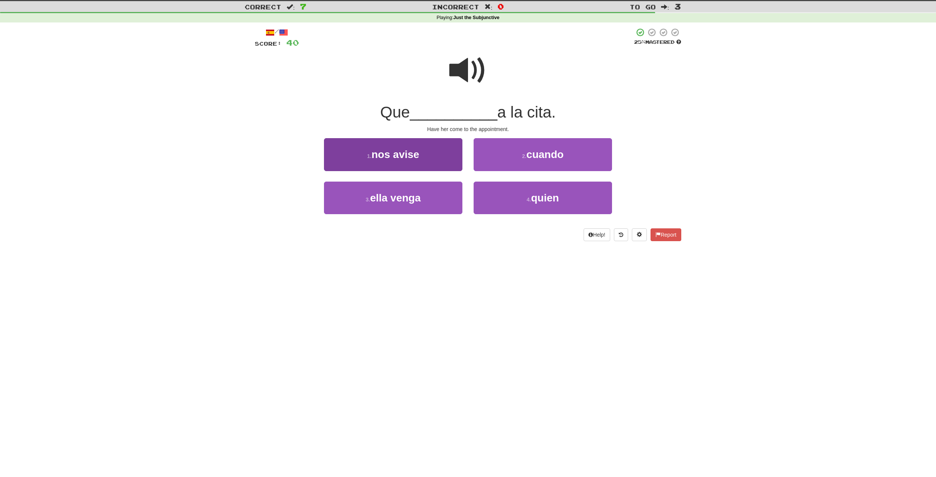
click at [419, 193] on span "ella venga" at bounding box center [395, 198] width 51 height 12
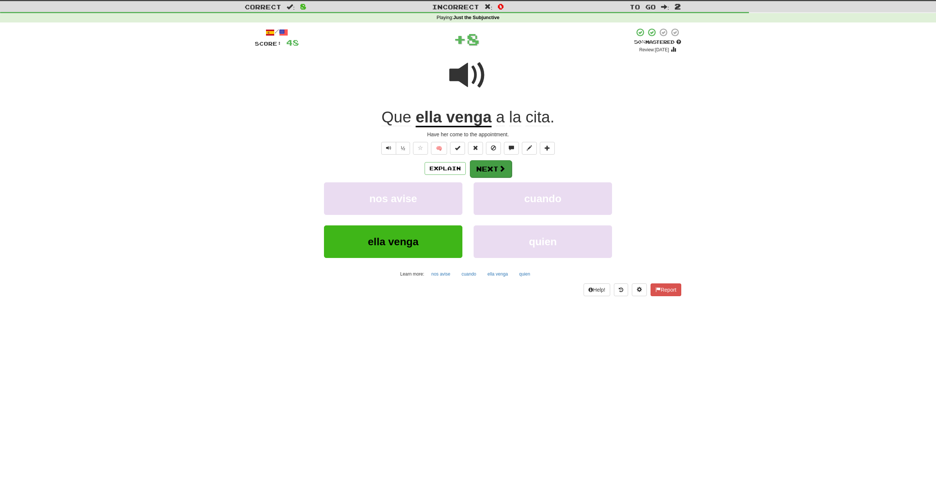
click at [486, 165] on button "Next" at bounding box center [491, 168] width 42 height 17
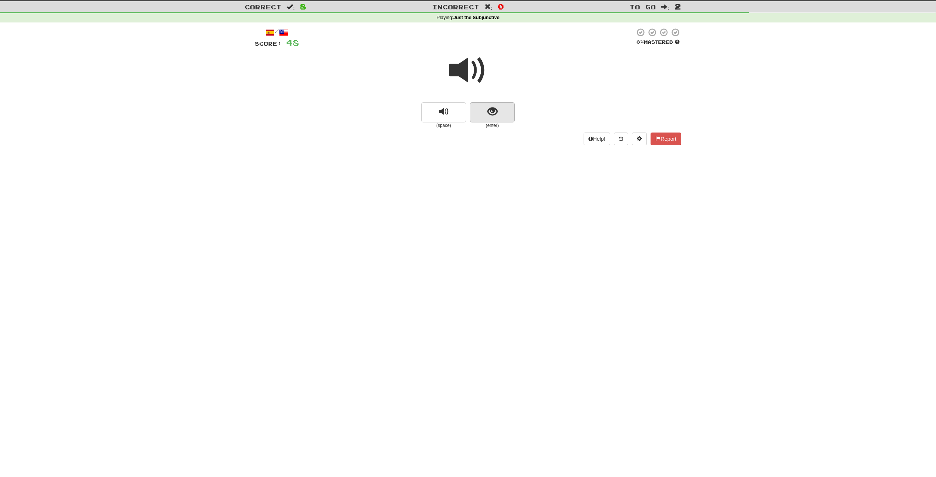
click at [496, 110] on span "show sentence" at bounding box center [493, 112] width 10 height 10
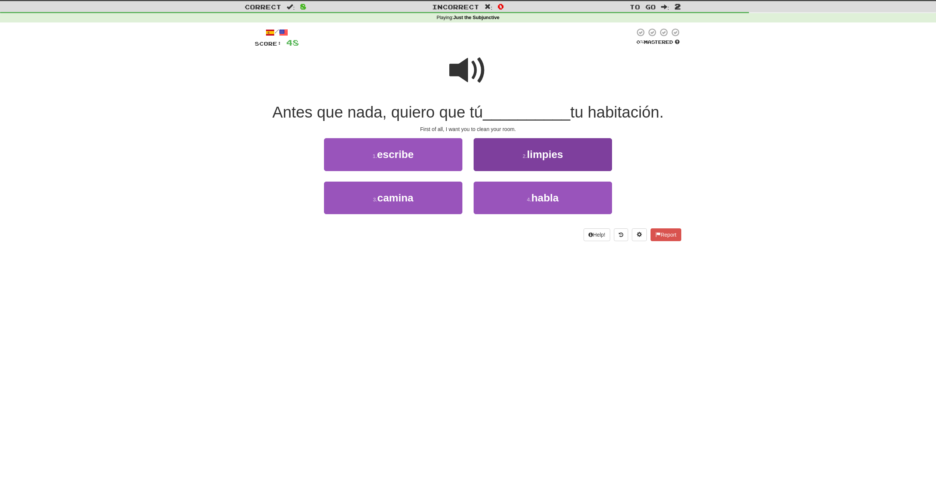
click at [525, 154] on small "2 ." at bounding box center [525, 156] width 4 height 6
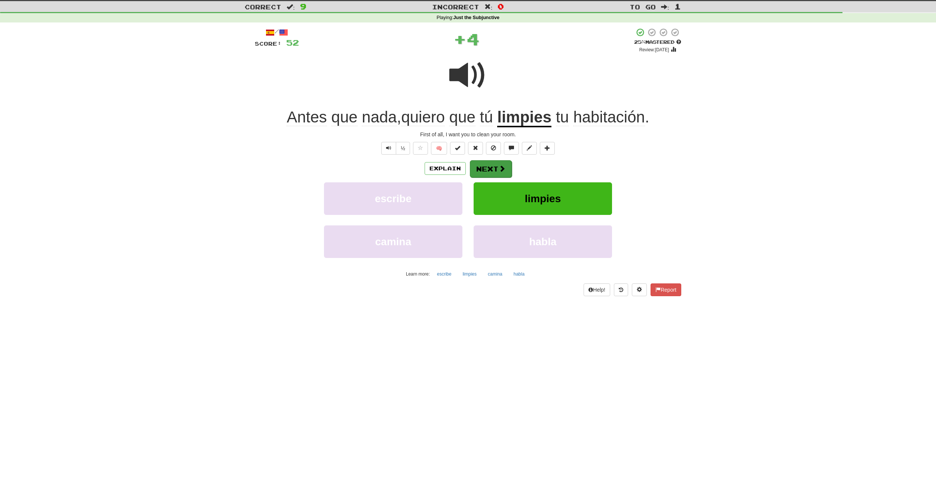
click at [486, 166] on button "Next" at bounding box center [491, 168] width 42 height 17
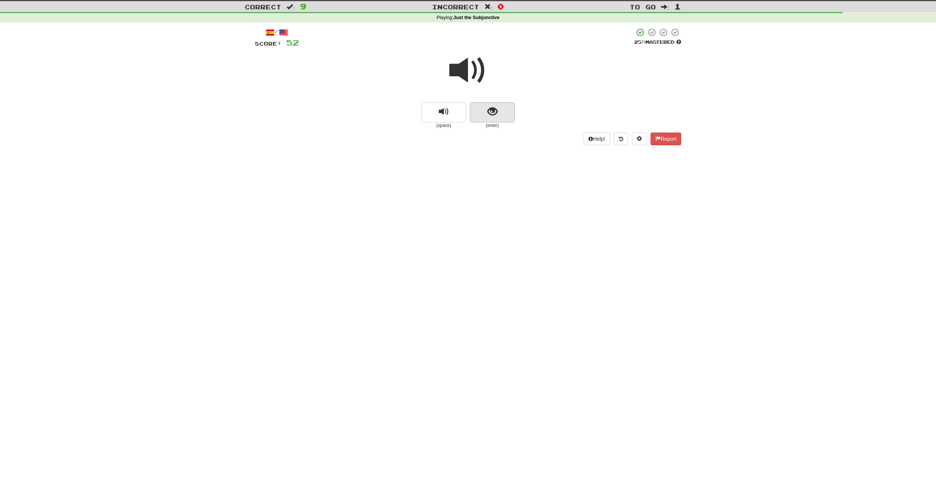
click at [491, 112] on span "show sentence" at bounding box center [493, 112] width 10 height 10
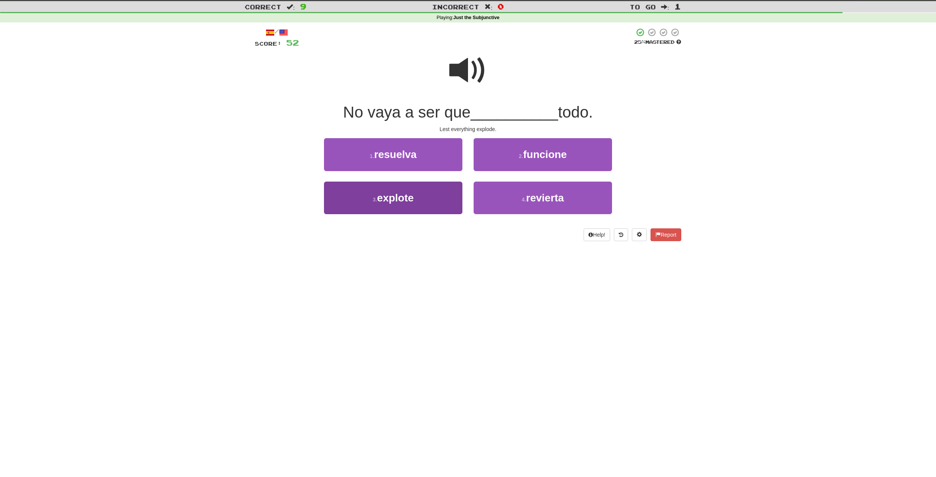
click at [423, 192] on button "3 . explote" at bounding box center [393, 198] width 138 height 33
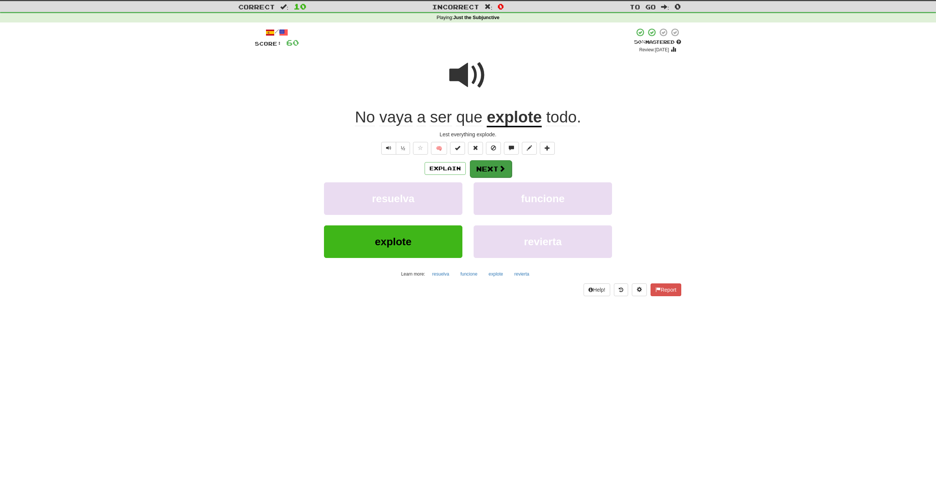
click at [490, 169] on button "Next" at bounding box center [491, 168] width 42 height 17
